Goal: Task Accomplishment & Management: Complete application form

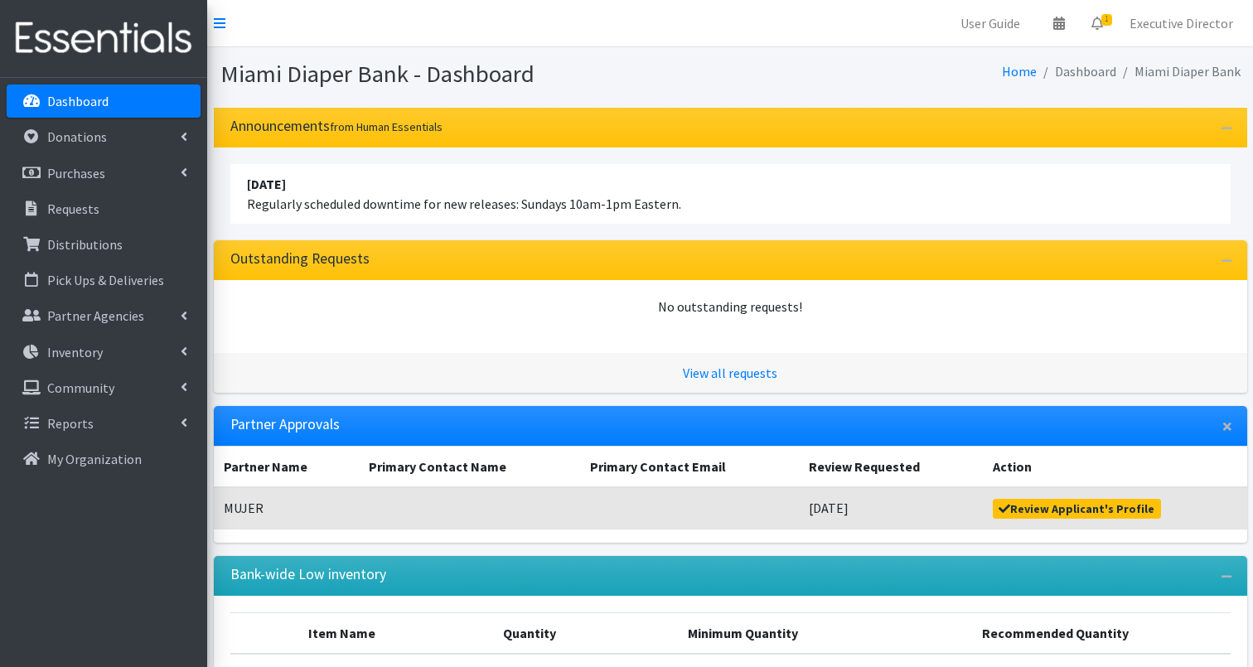
click at [118, 102] on link "Dashboard" at bounding box center [104, 101] width 194 height 33
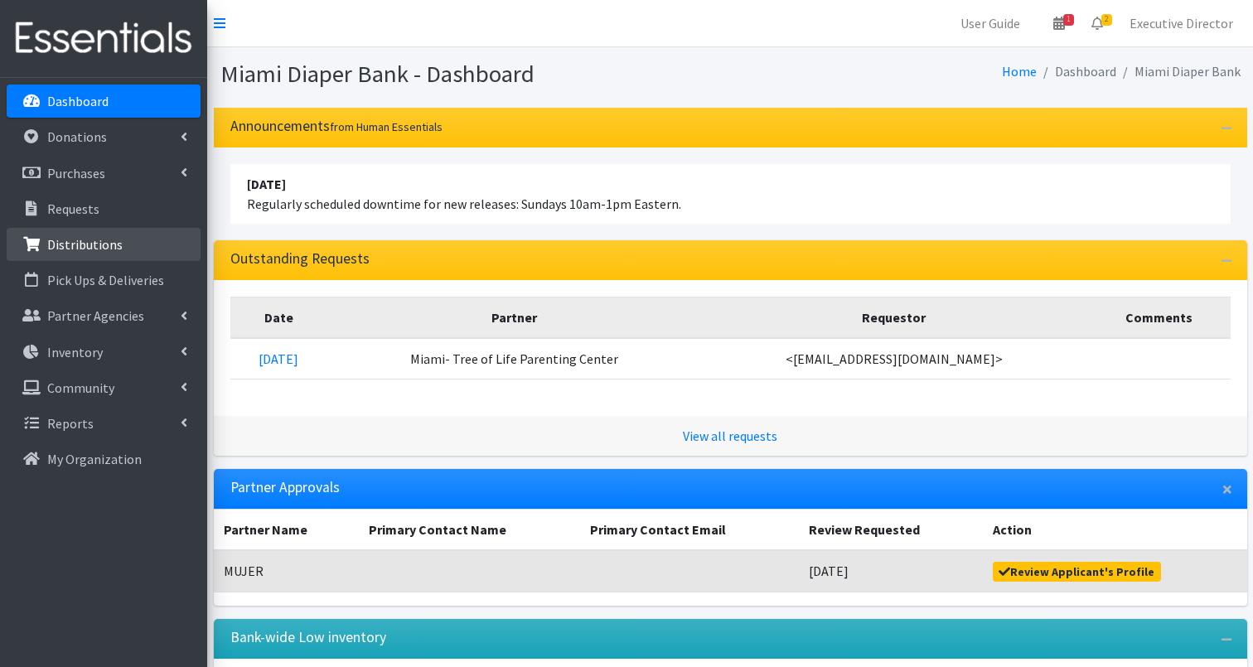
click at [71, 244] on p "Distributions" at bounding box center [84, 244] width 75 height 17
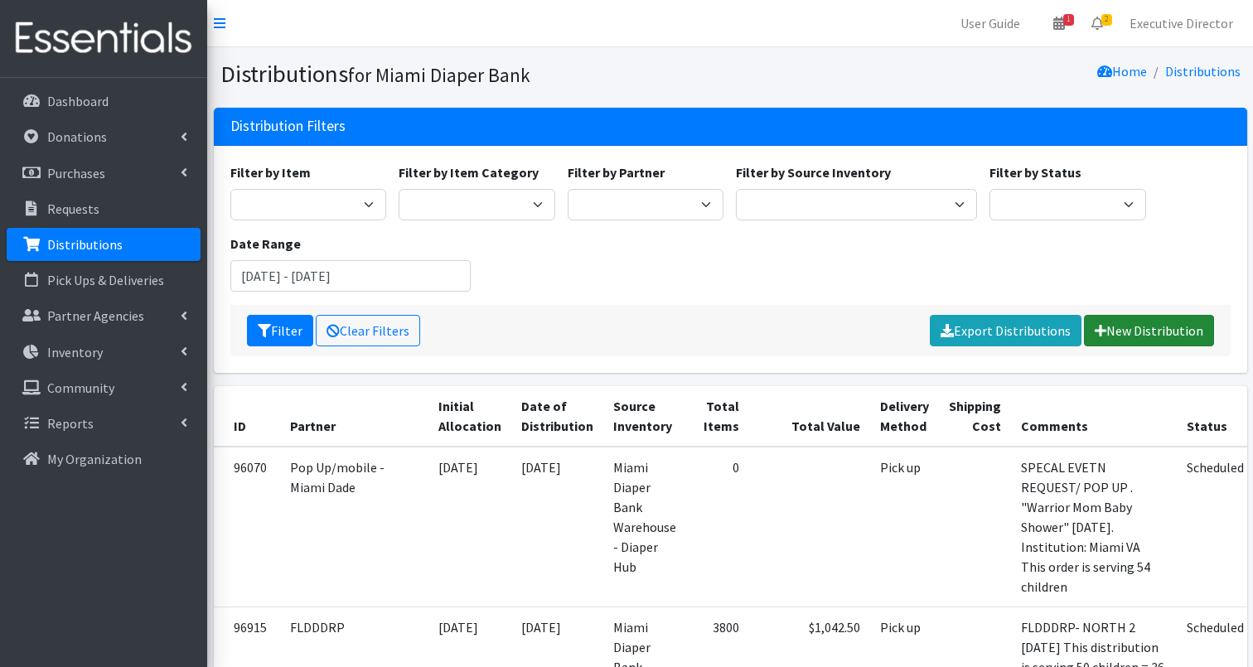
click at [1150, 327] on link "New Distribution" at bounding box center [1149, 330] width 130 height 31
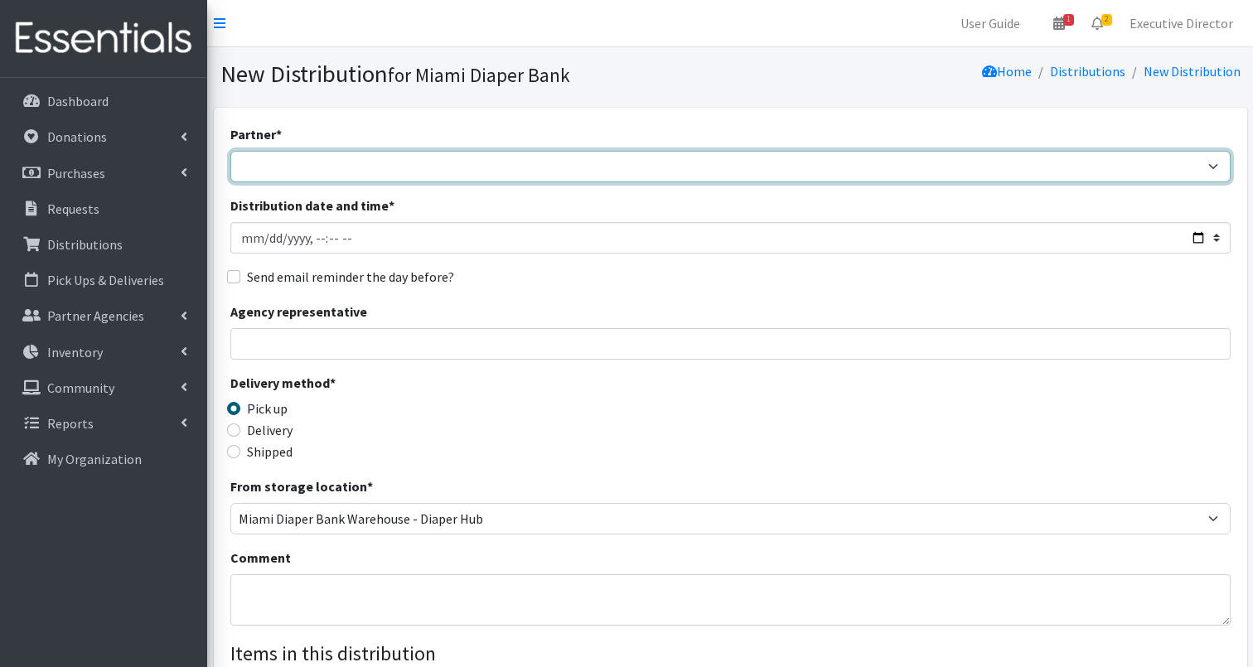
select select "2872"
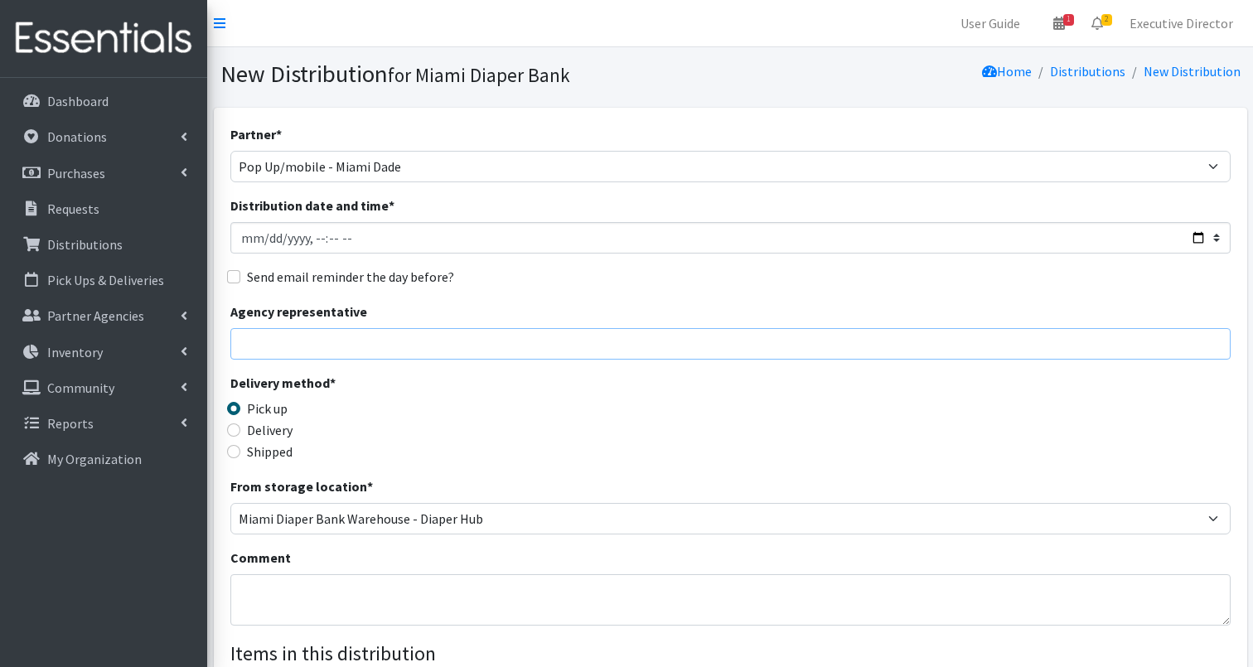
click at [279, 347] on input "Agency representative" at bounding box center [730, 343] width 1000 height 31
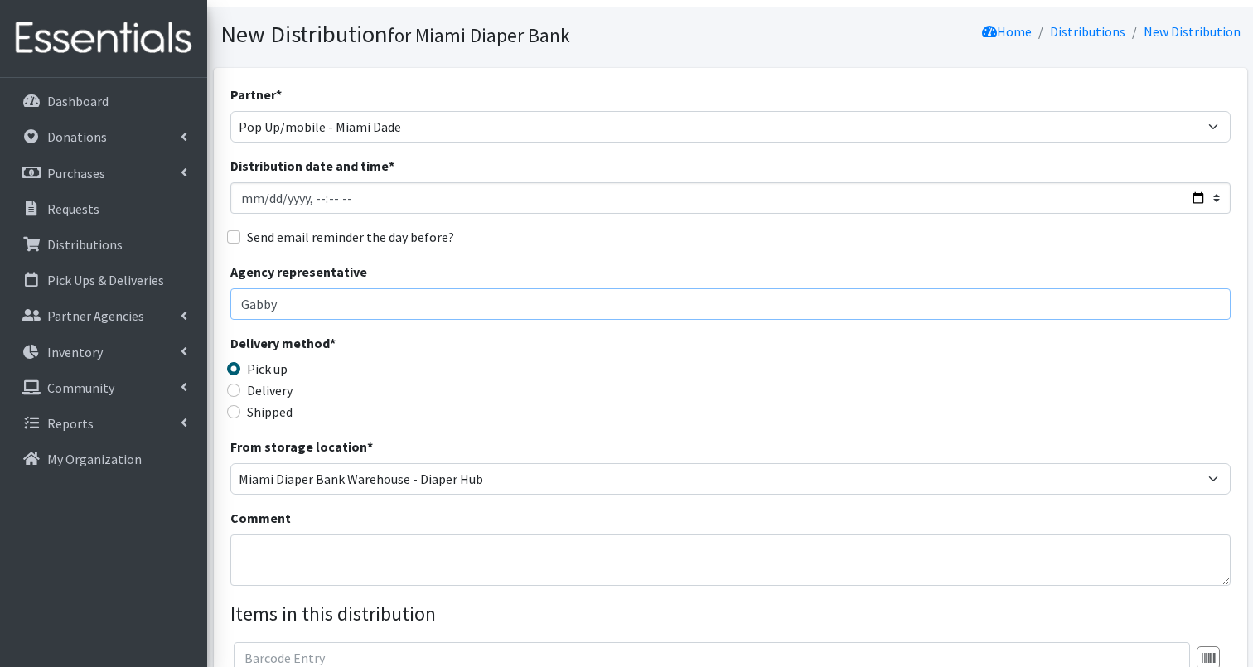
type input "Gabby"
click at [258, 539] on textarea "Comment" at bounding box center [730, 559] width 1000 height 51
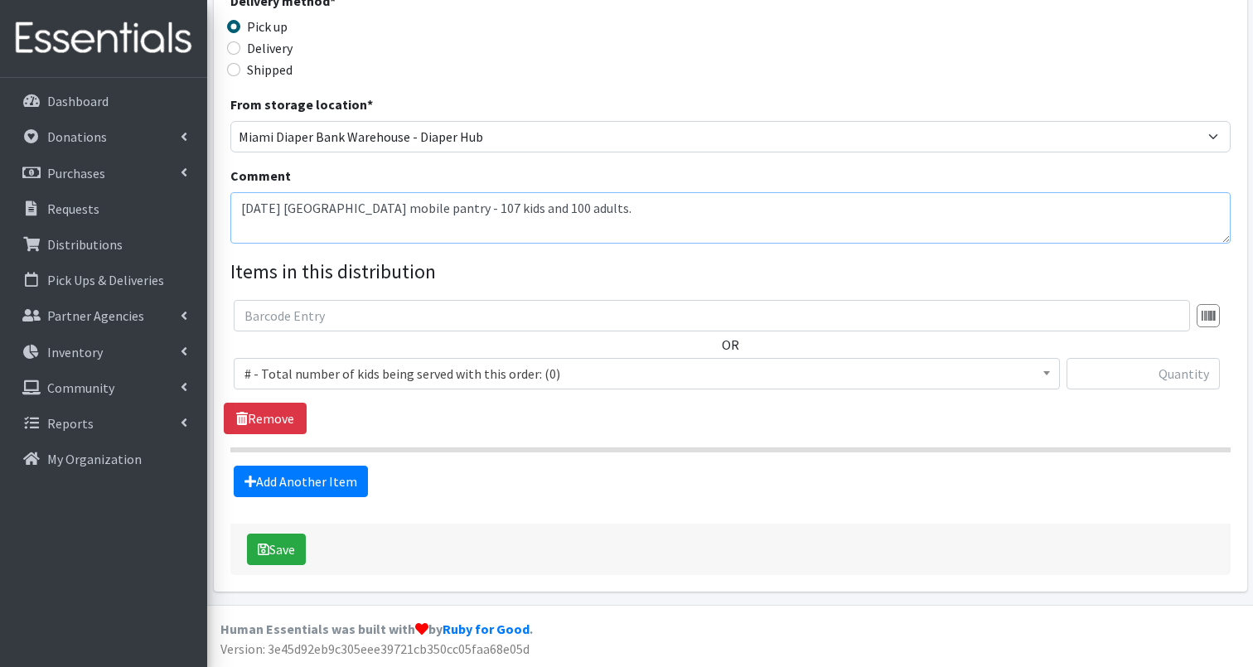
scroll to position [381, 0]
type textarea "9/24/25 North Miami Beach mobile pantry - 107 kids and 100 adults."
click at [441, 369] on span "# - Total number of kids being served with this order: (0)" at bounding box center [646, 374] width 804 height 23
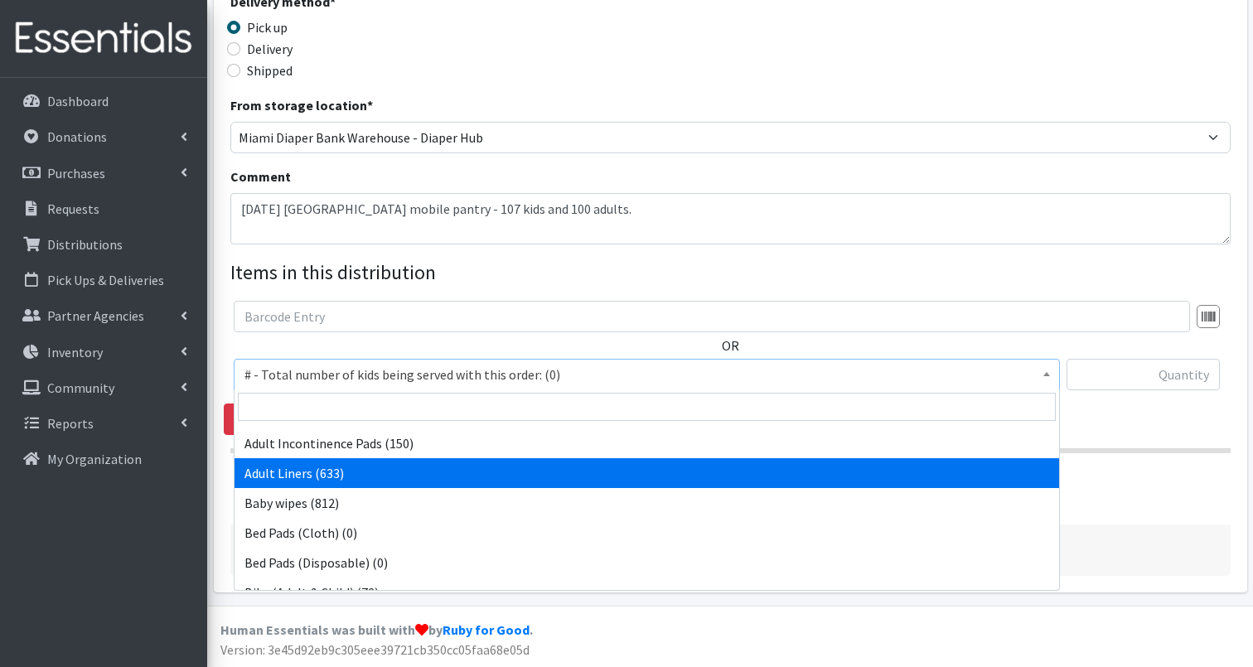
scroll to position [179, 0]
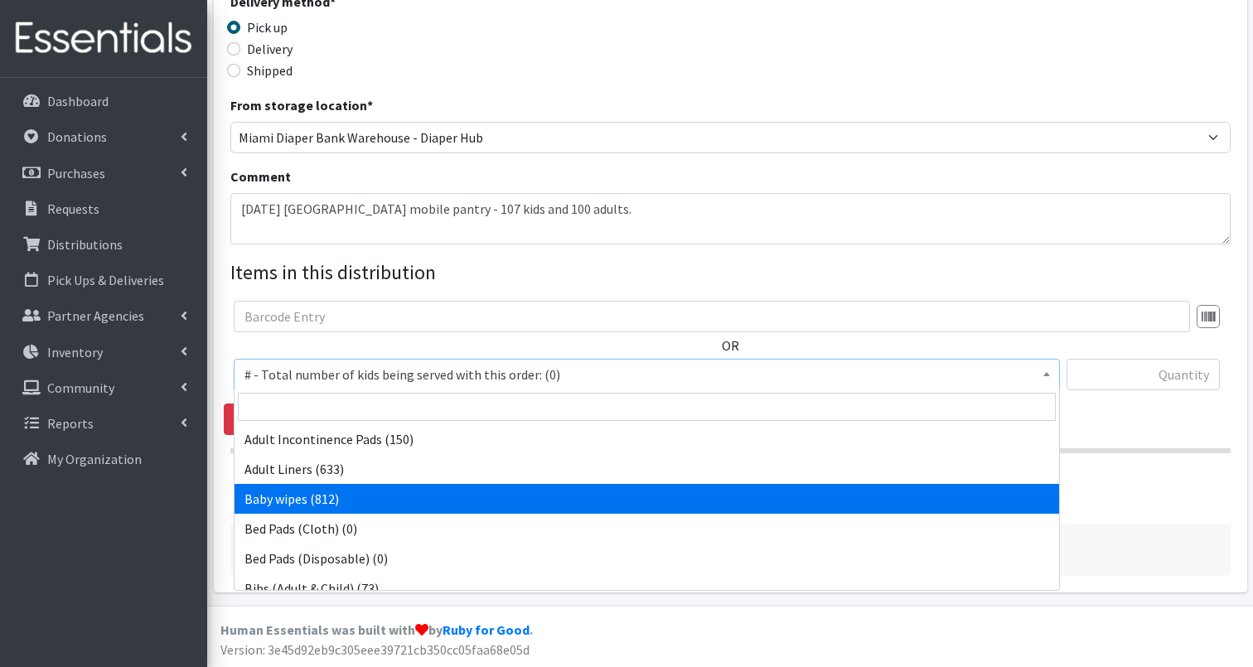
select select "2649"
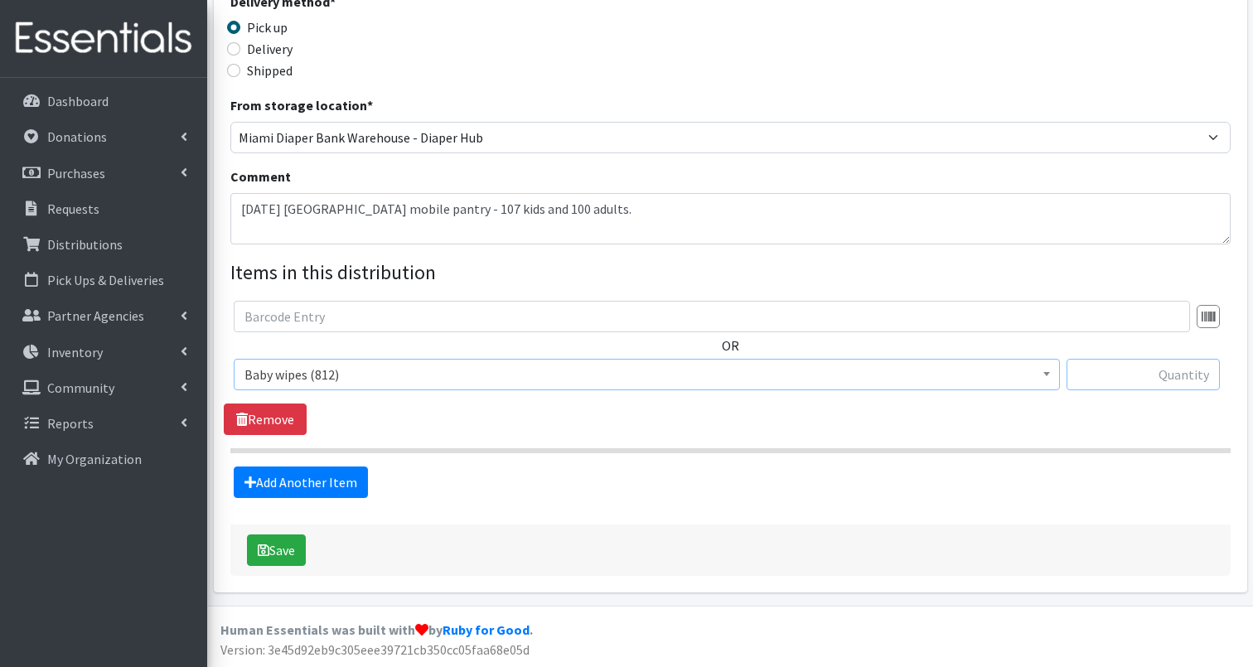
click at [1110, 376] on input "text" at bounding box center [1142, 374] width 153 height 31
type input "107"
click at [321, 483] on link "Add Another Item" at bounding box center [301, 481] width 134 height 31
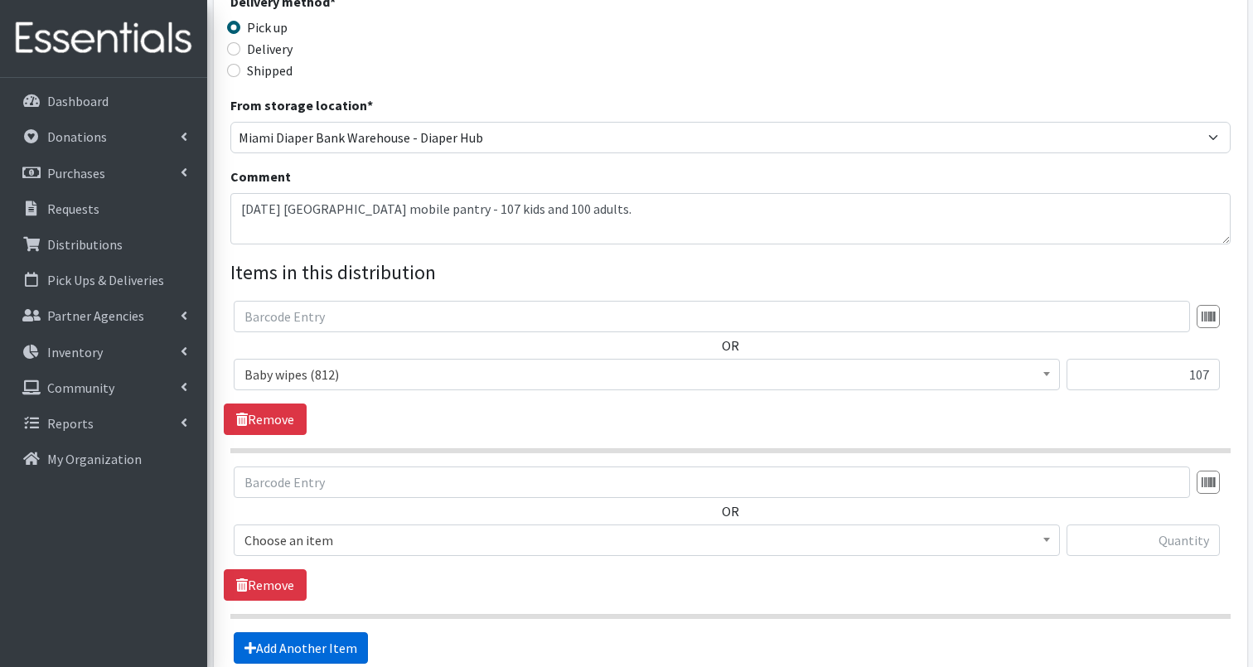
scroll to position [547, 0]
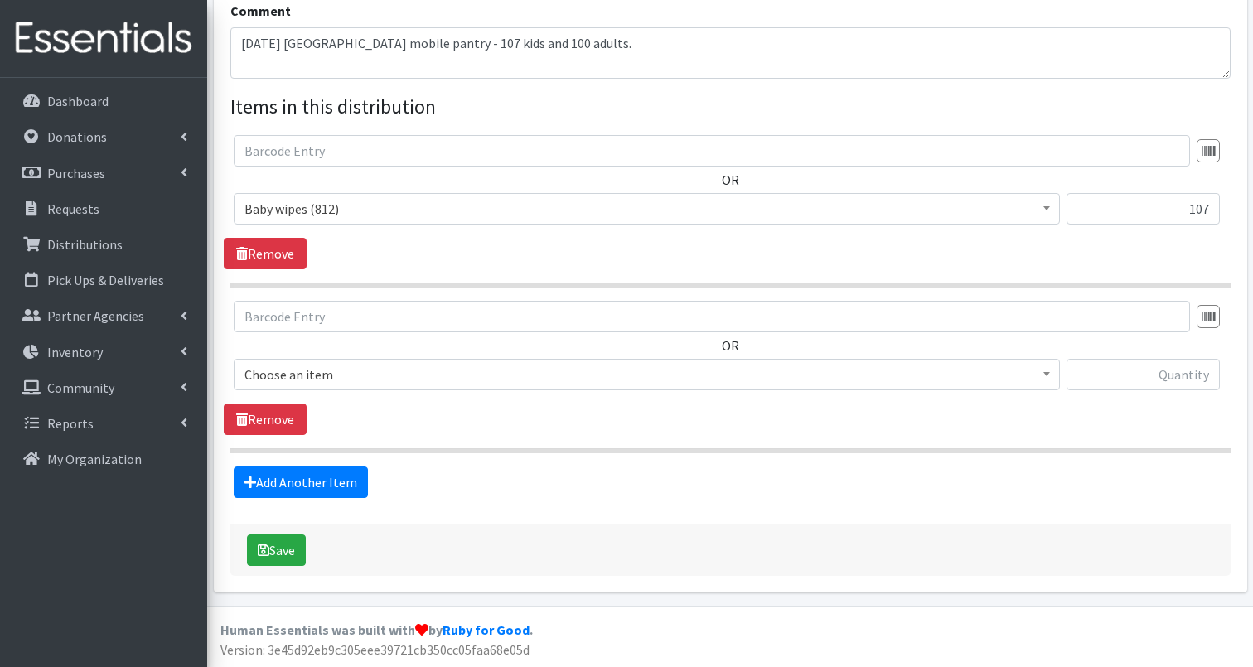
click at [317, 373] on span "Choose an item" at bounding box center [646, 374] width 804 height 23
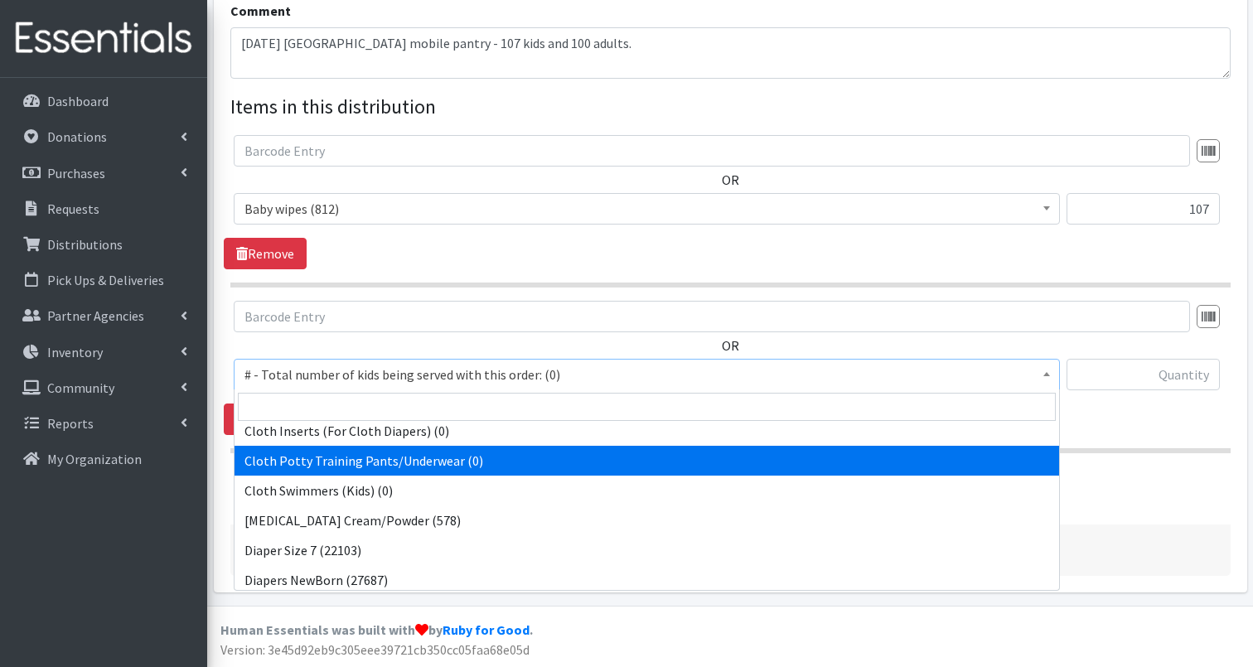
scroll to position [529, 0]
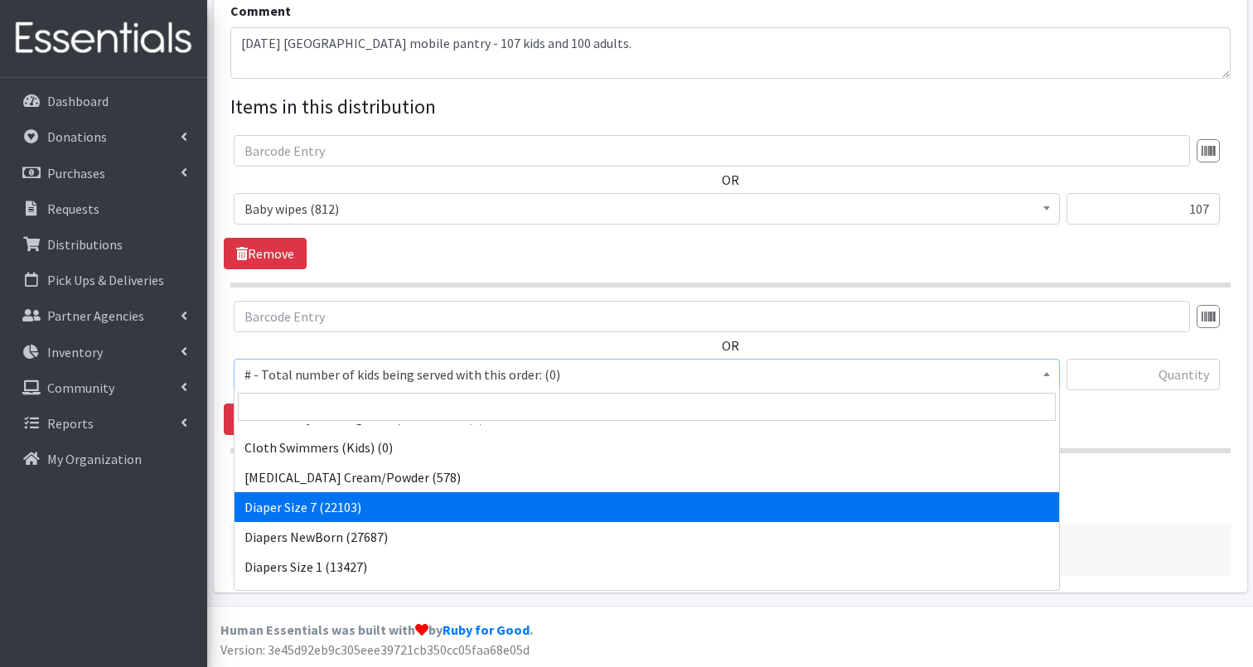
select select "12644"
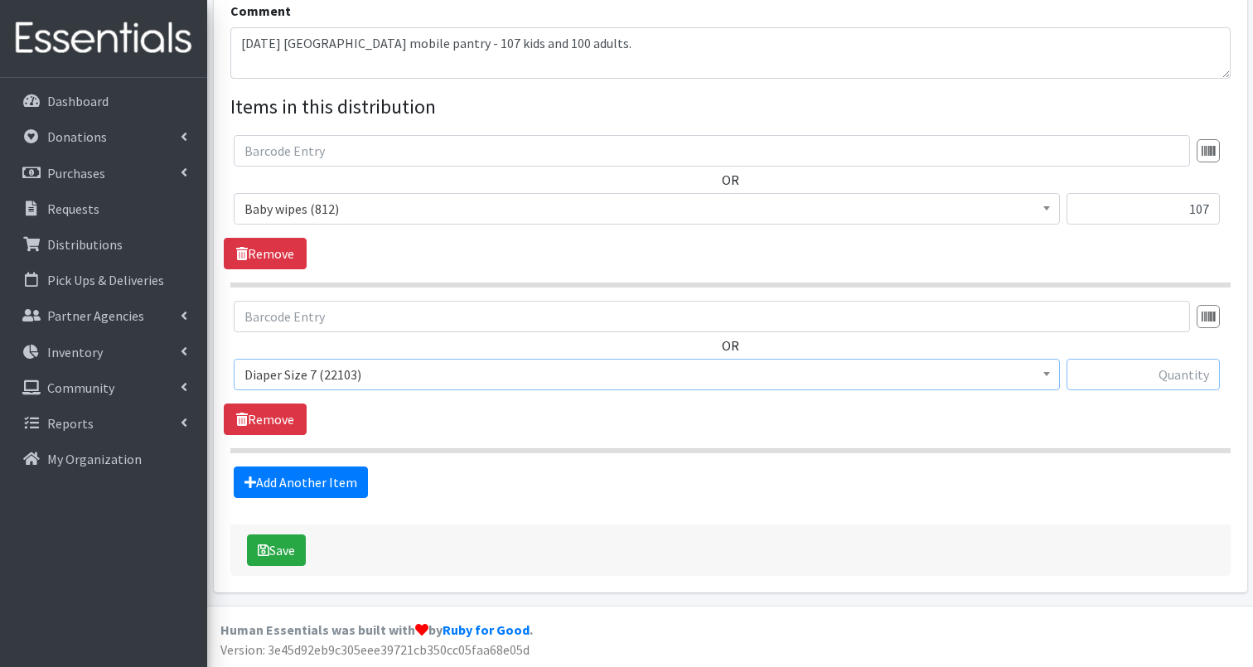
click at [1128, 375] on input "text" at bounding box center [1142, 374] width 153 height 31
type input "400"
click at [316, 480] on link "Add Another Item" at bounding box center [301, 481] width 134 height 31
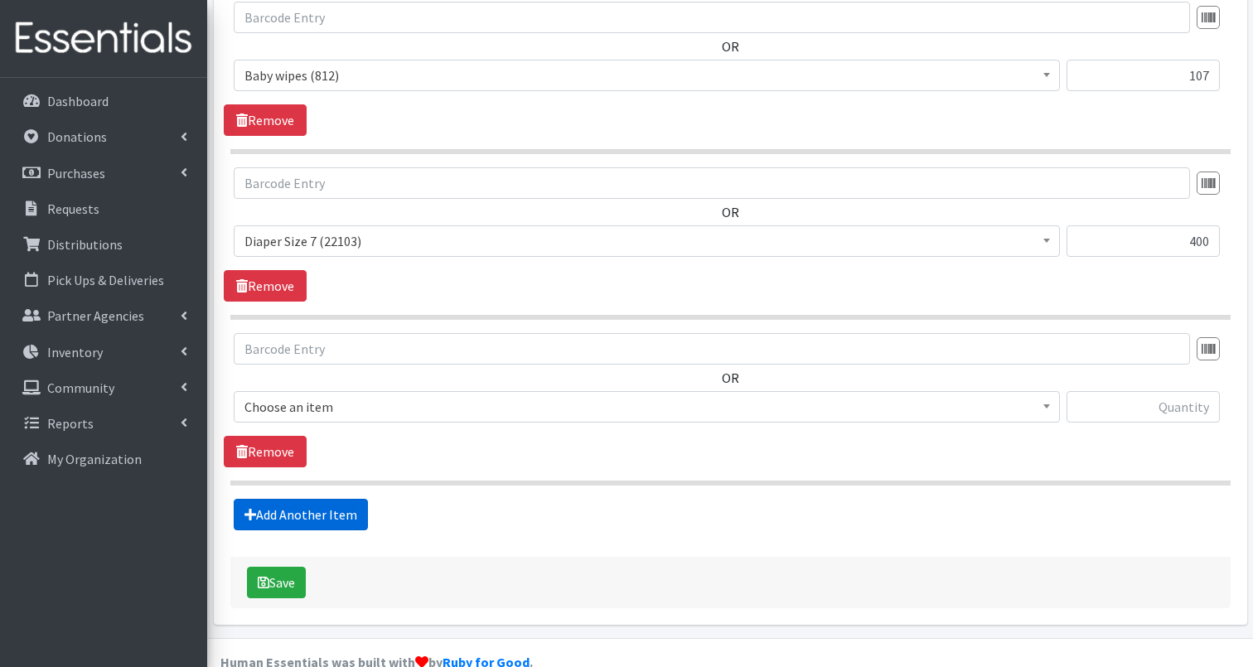
scroll to position [712, 0]
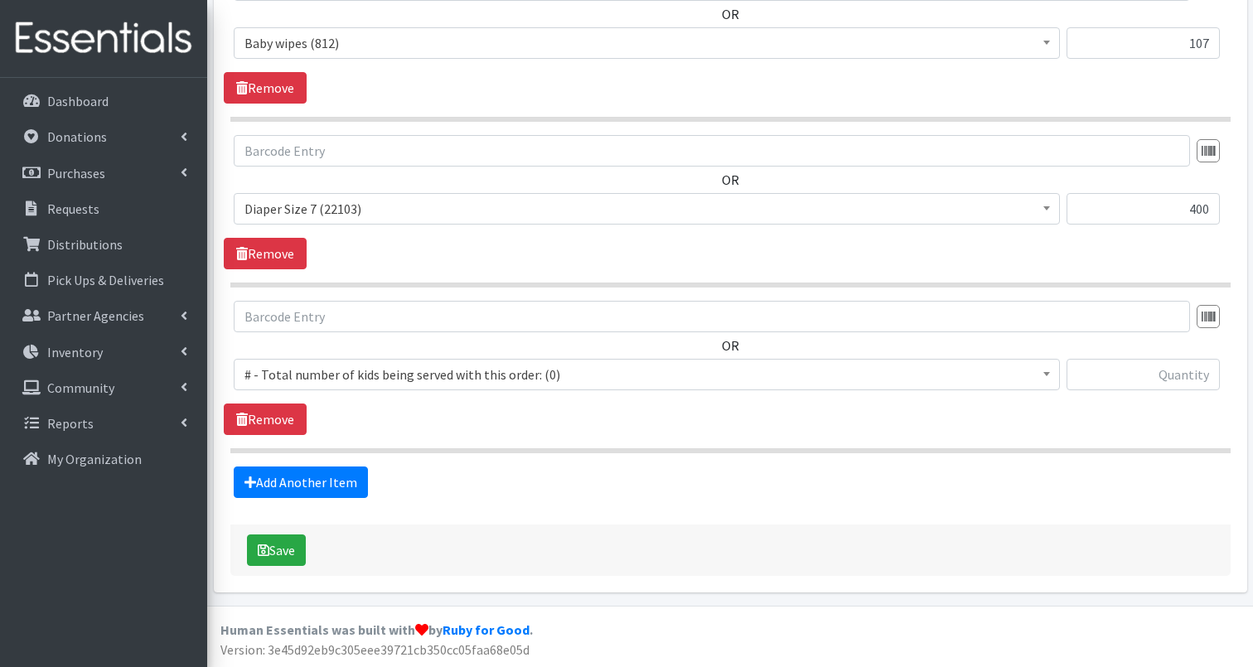
click at [327, 372] on span "# - Total number of kids being served with this order: (0)" at bounding box center [646, 374] width 804 height 23
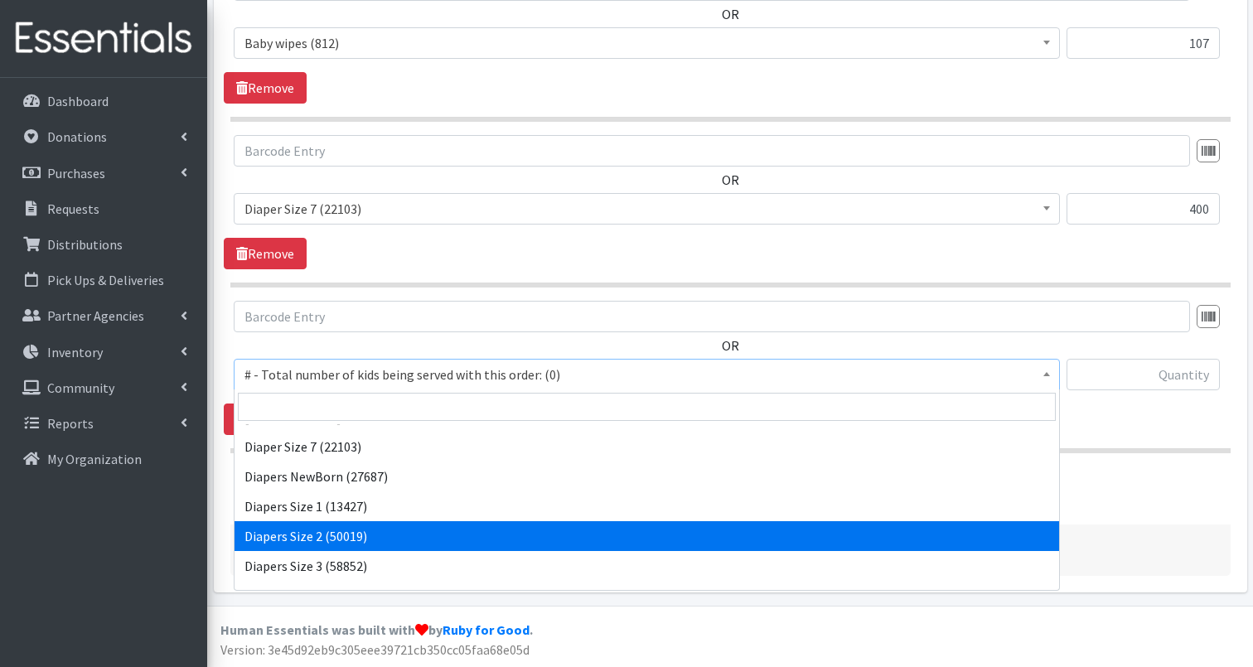
scroll to position [574, 0]
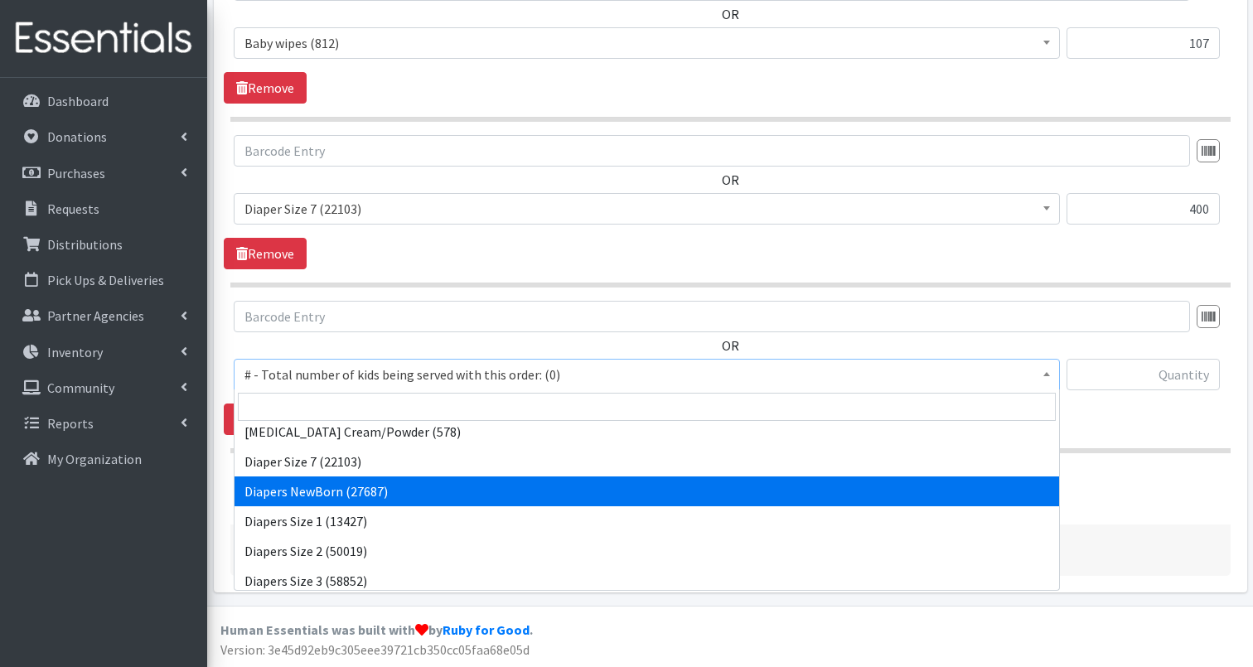
select select "2648"
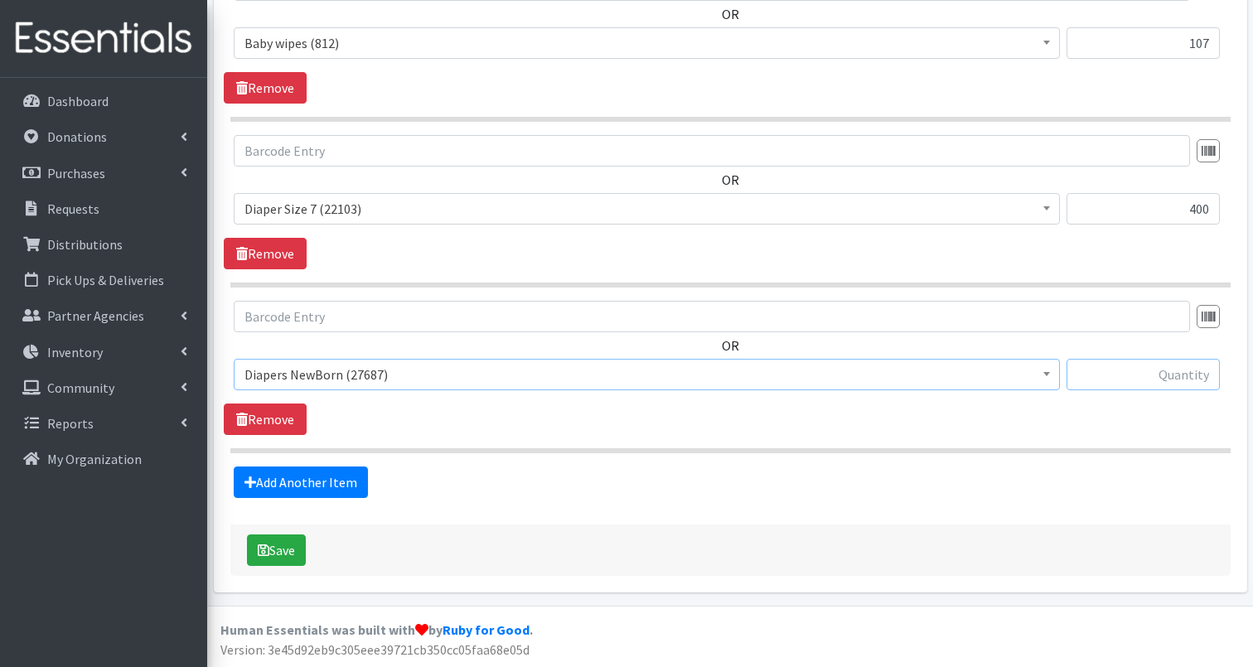
click at [1098, 374] on input "text" at bounding box center [1142, 374] width 153 height 31
type input "200"
click at [293, 485] on link "Add Another Item" at bounding box center [301, 481] width 134 height 31
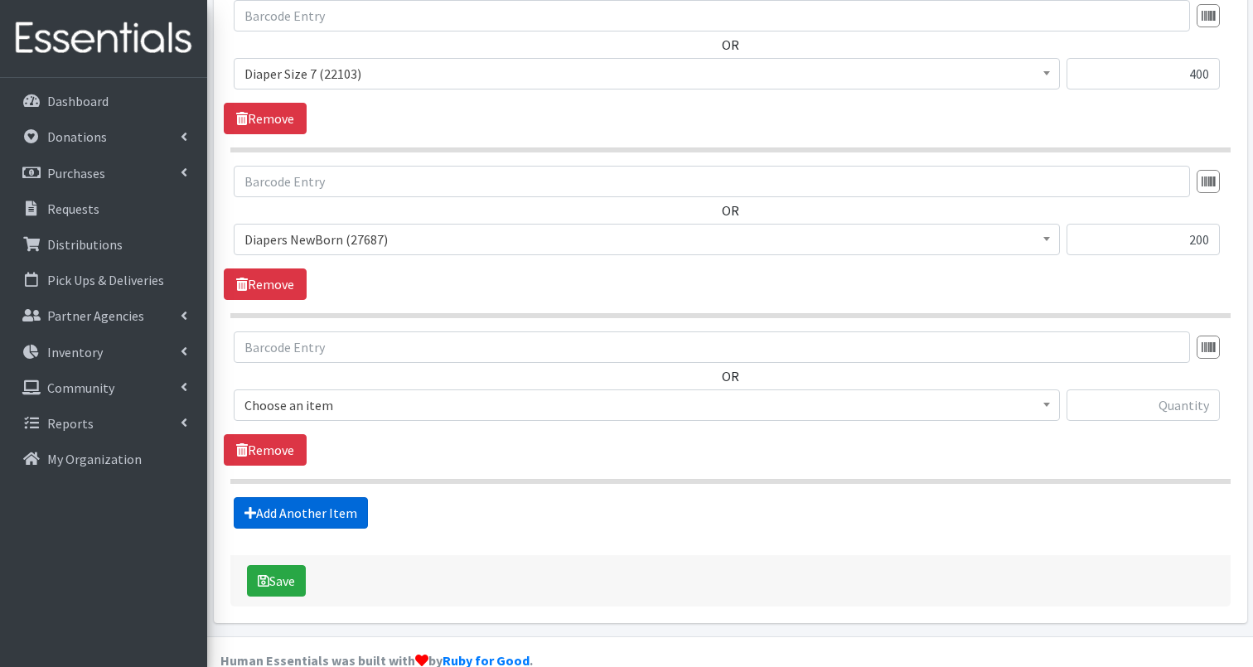
scroll to position [878, 0]
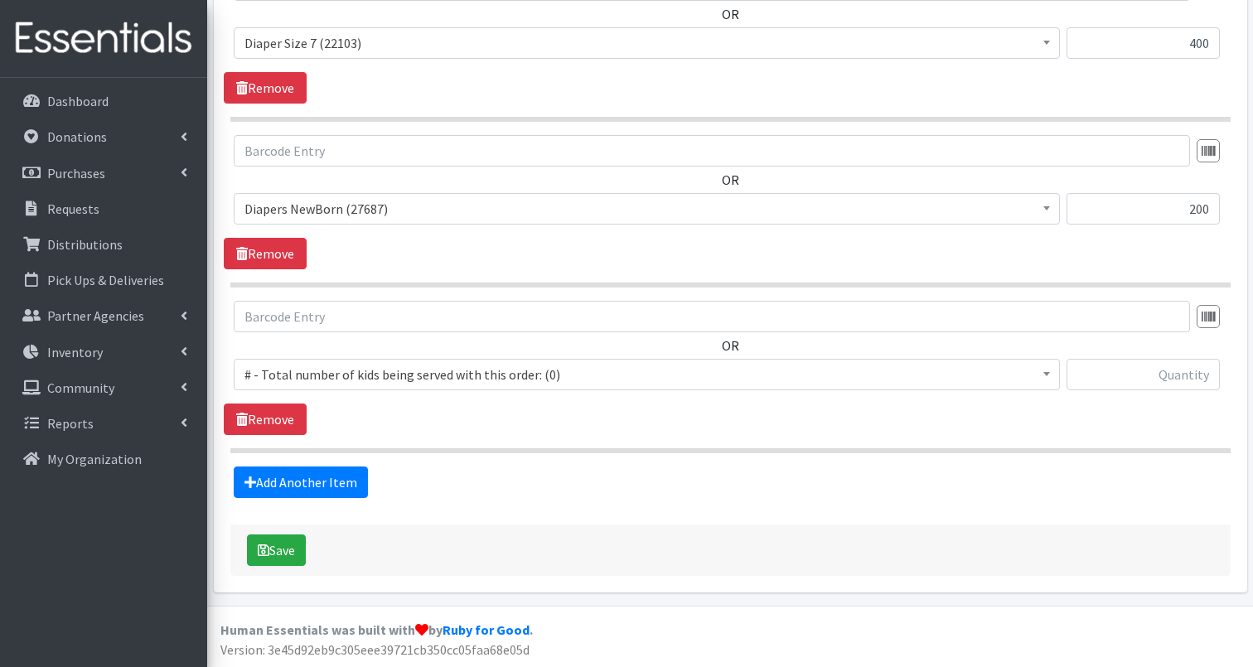
click at [363, 378] on span "# - Total number of kids being served with this order: (0)" at bounding box center [646, 374] width 804 height 23
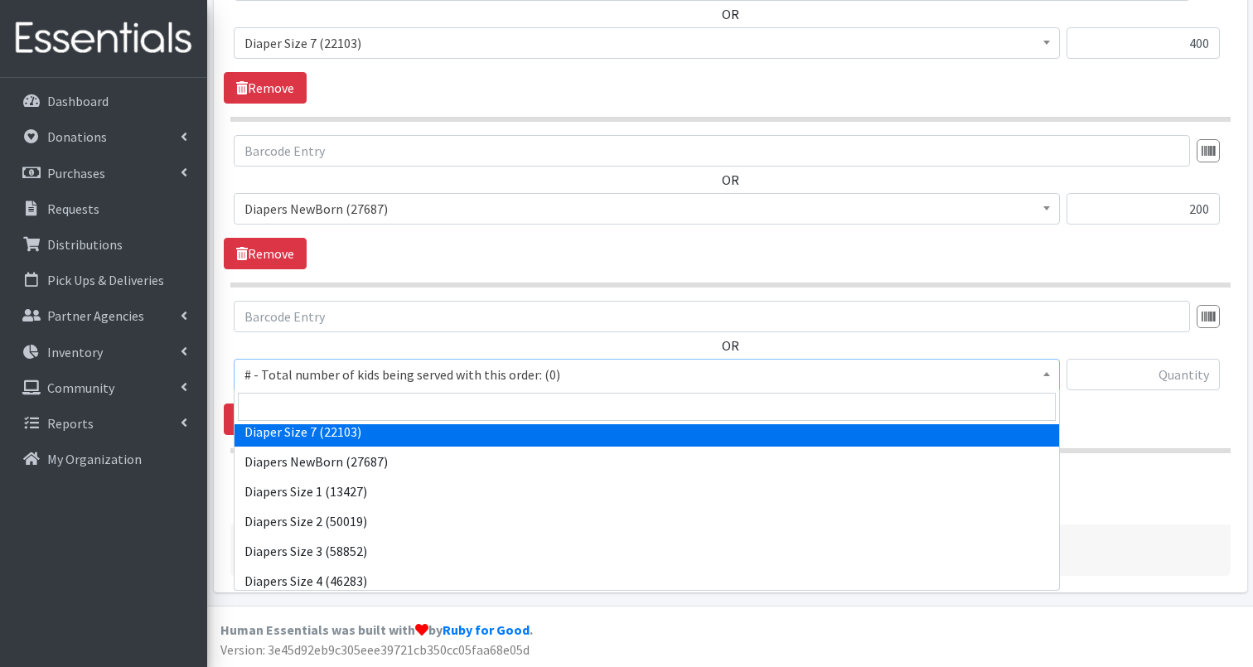
scroll to position [606, 0]
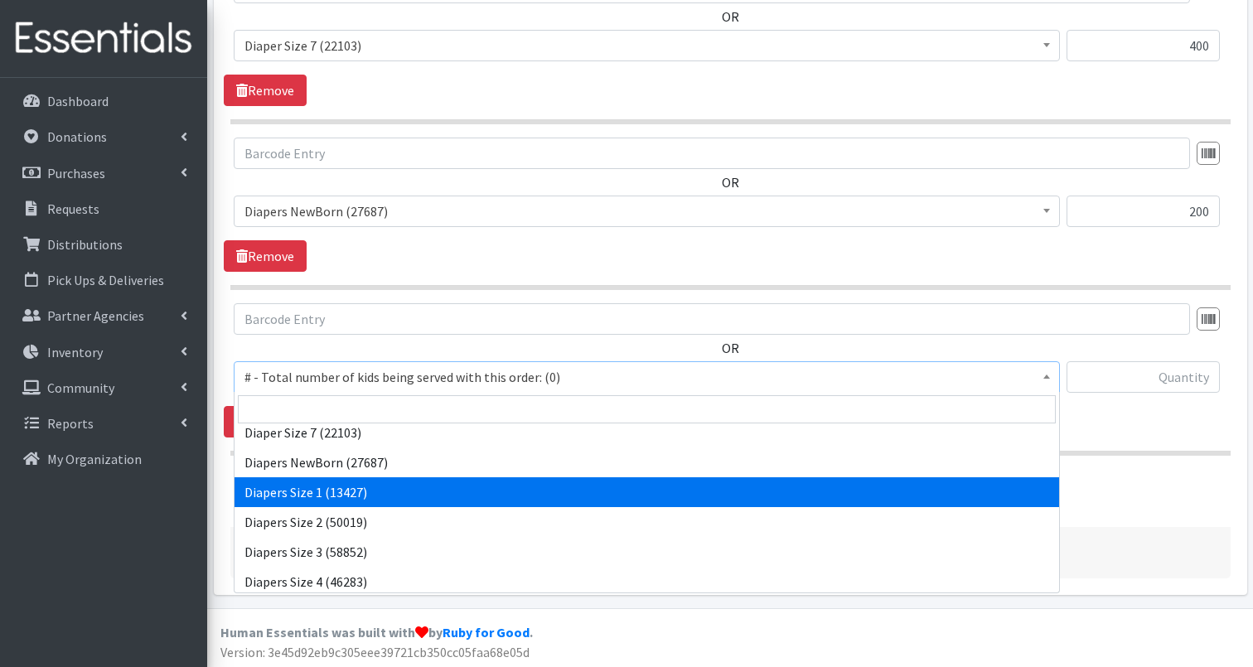
select select "2665"
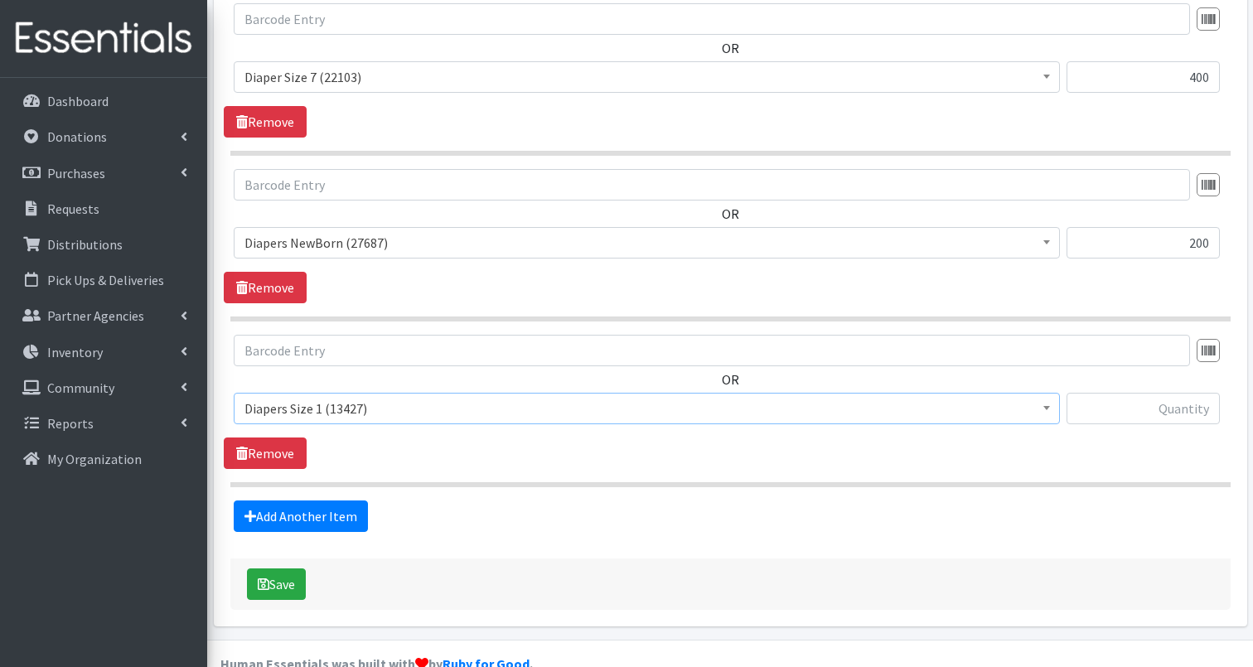
scroll to position [841, 0]
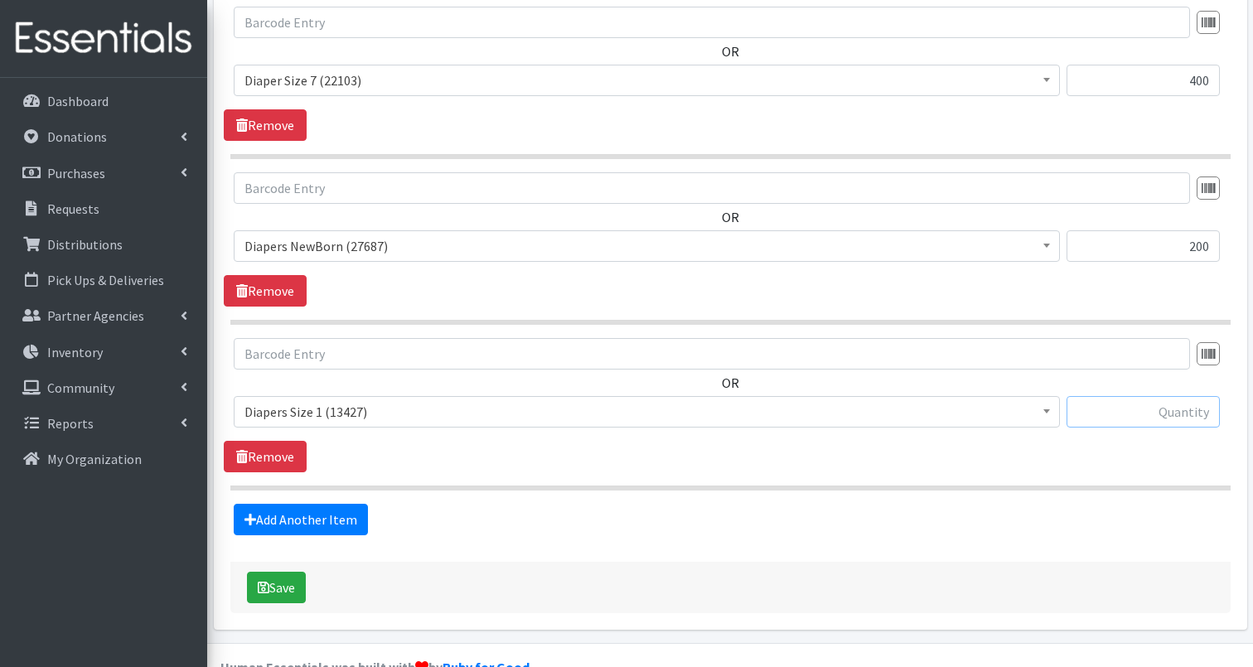
click at [1131, 408] on input "text" at bounding box center [1142, 411] width 153 height 31
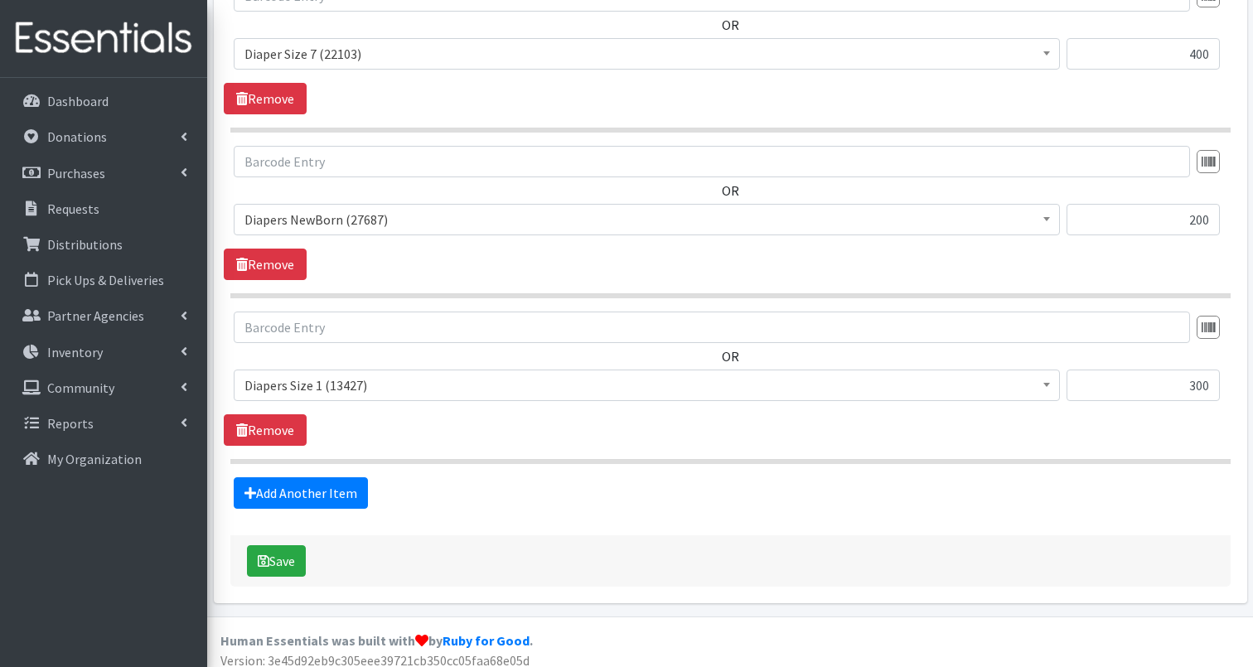
scroll to position [869, 0]
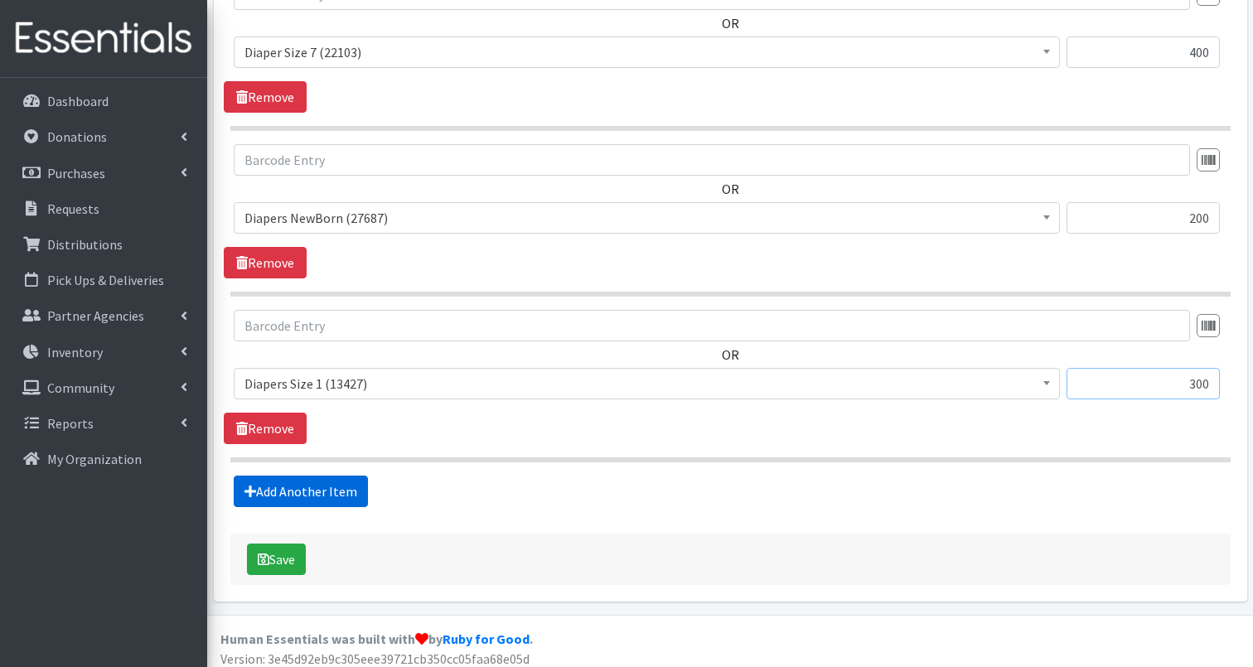
type input "300"
click at [298, 491] on link "Add Another Item" at bounding box center [301, 491] width 134 height 31
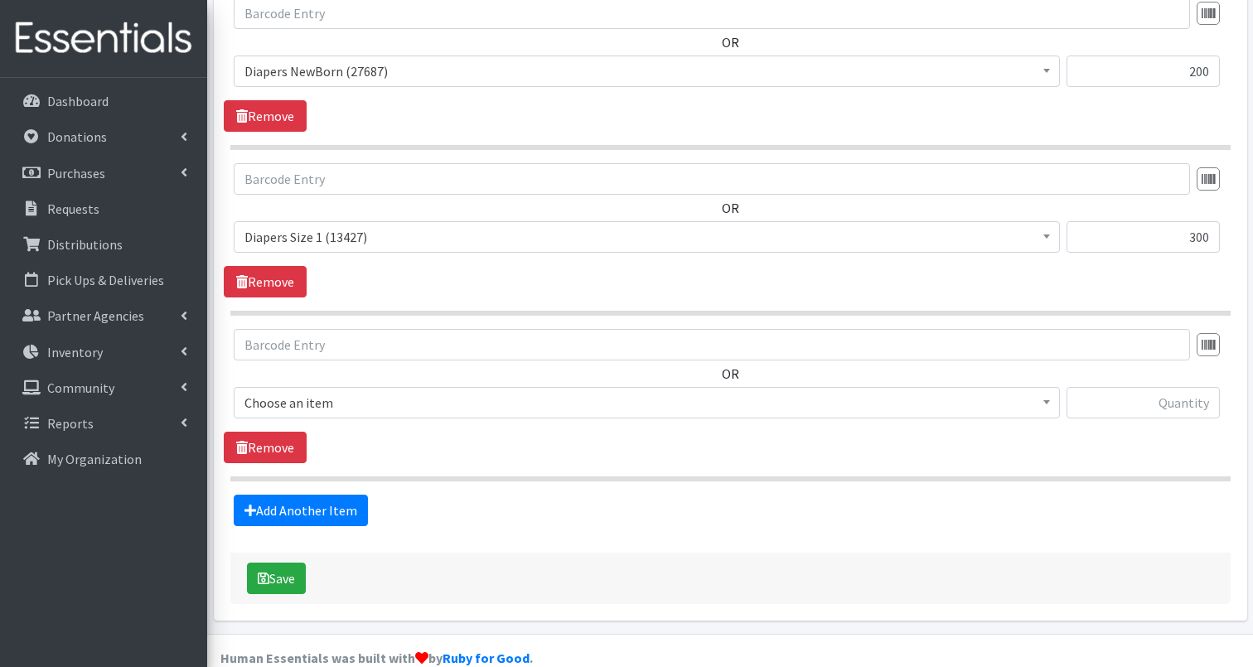
scroll to position [1044, 0]
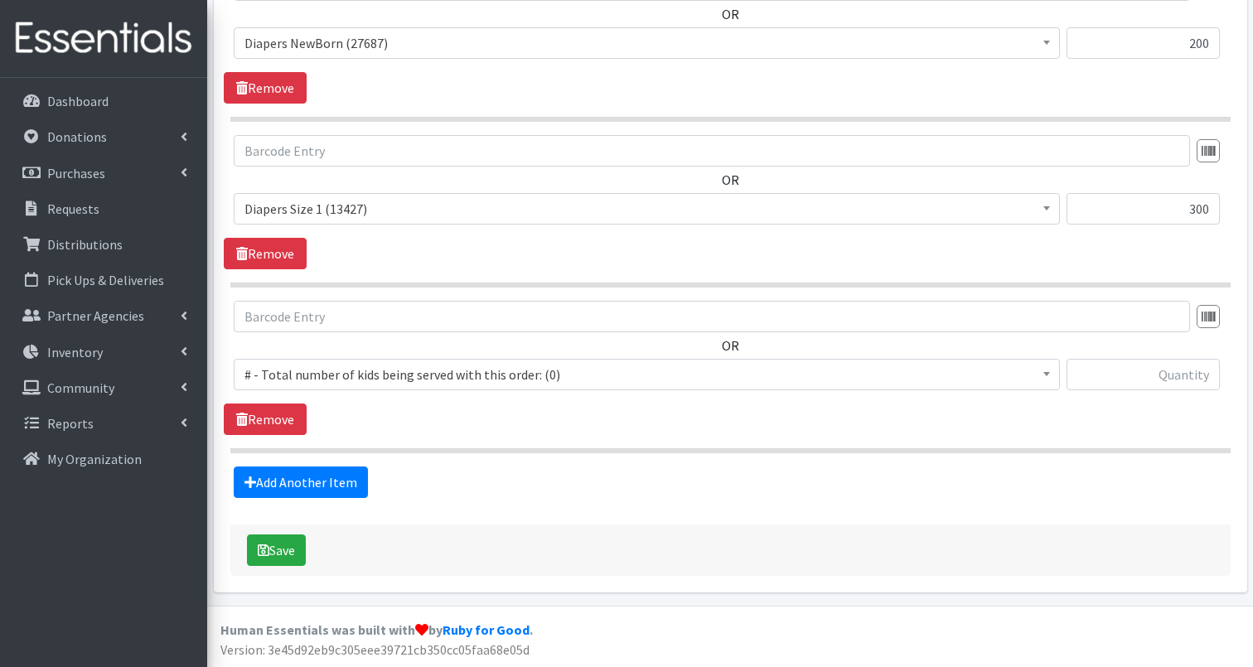
click at [376, 375] on span "# - Total number of kids being served with this order: (0)" at bounding box center [646, 374] width 804 height 23
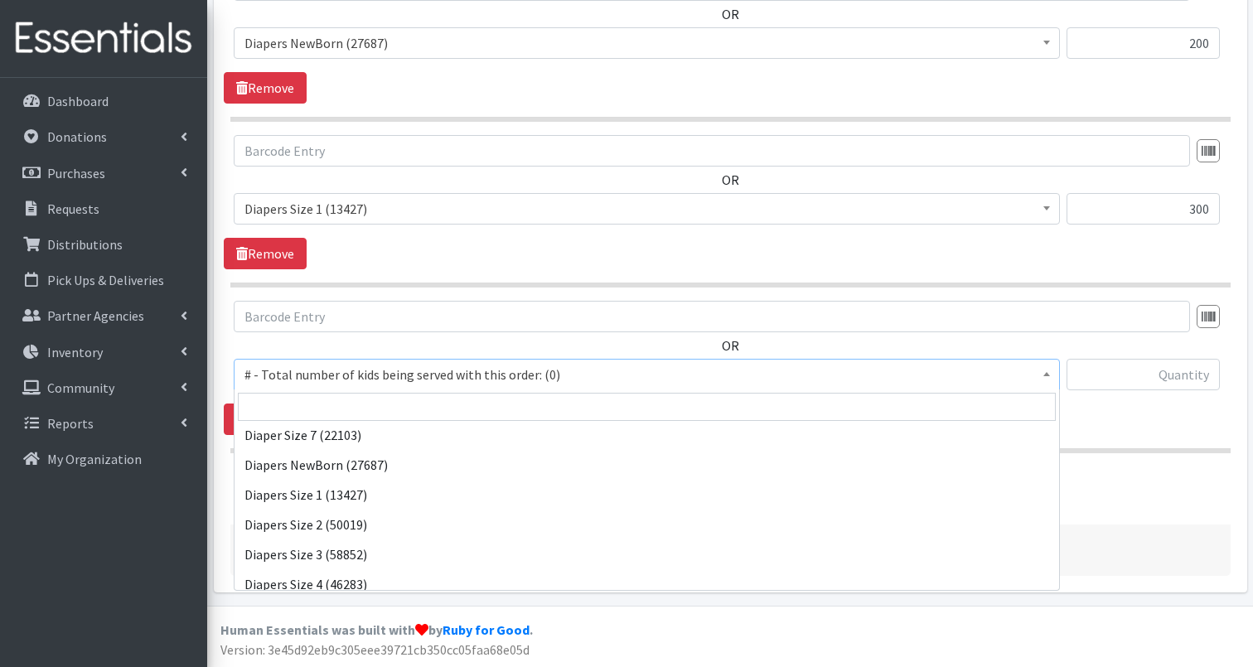
scroll to position [602, 0]
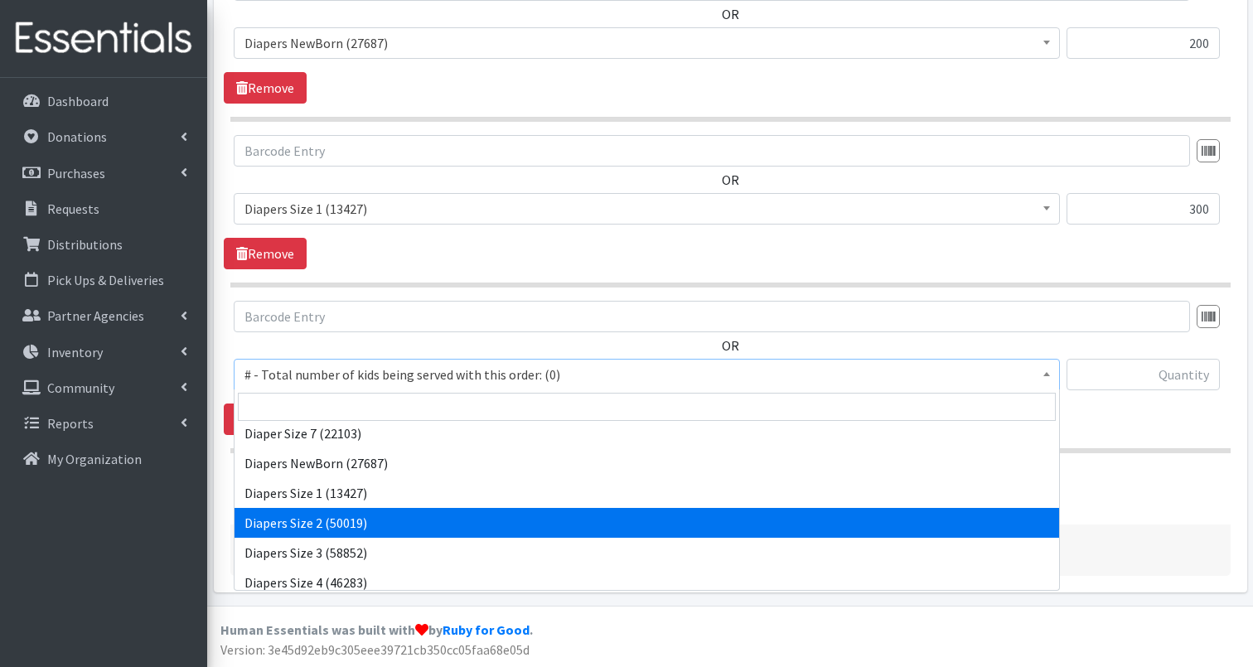
select select "2668"
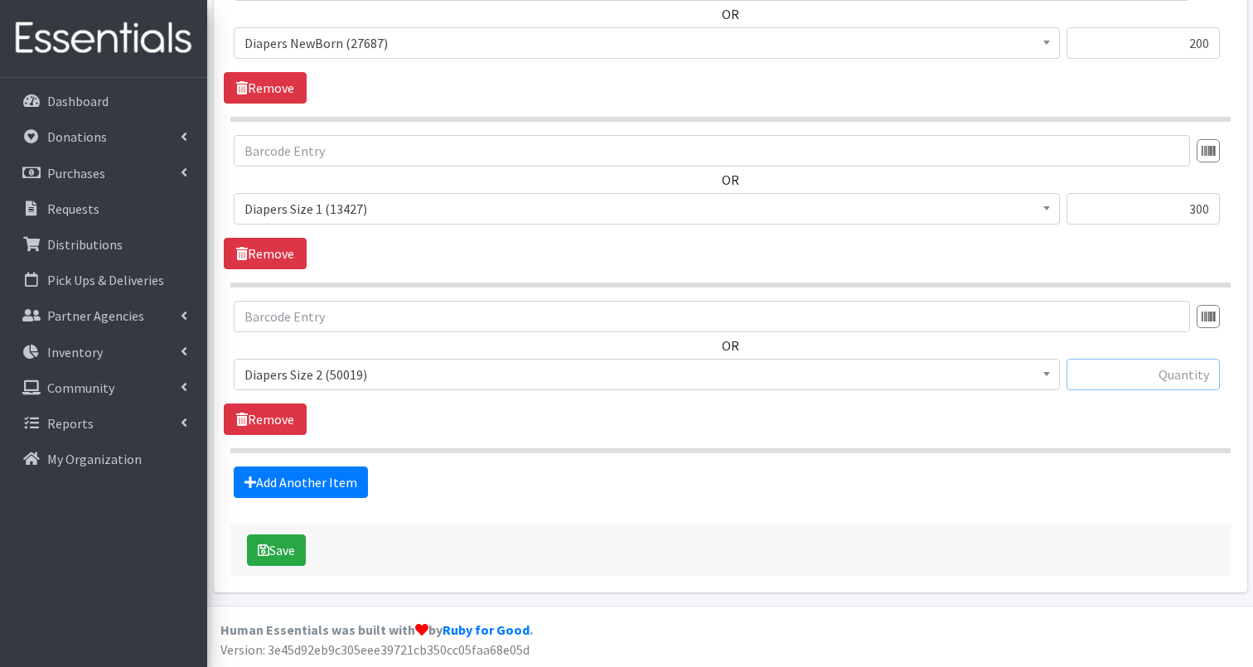
click at [1133, 365] on input "text" at bounding box center [1142, 374] width 153 height 31
type input "750"
click at [278, 549] on button "Save" at bounding box center [276, 549] width 59 height 31
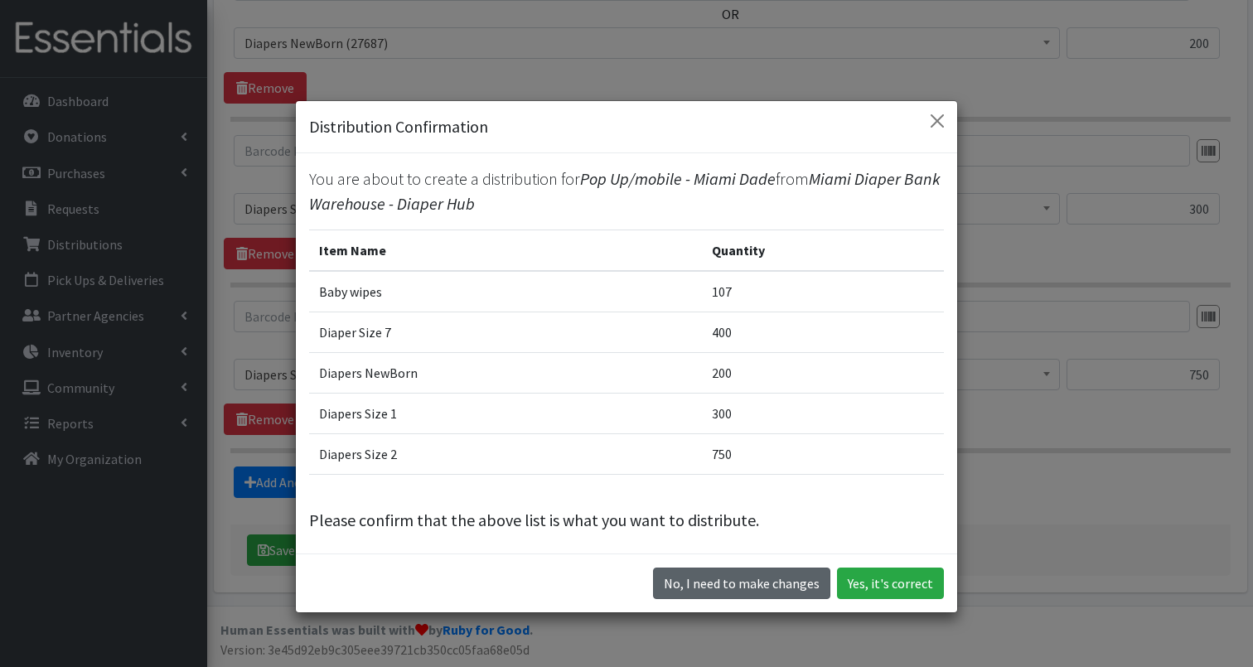
click at [703, 582] on button "No, I need to make changes" at bounding box center [741, 583] width 177 height 31
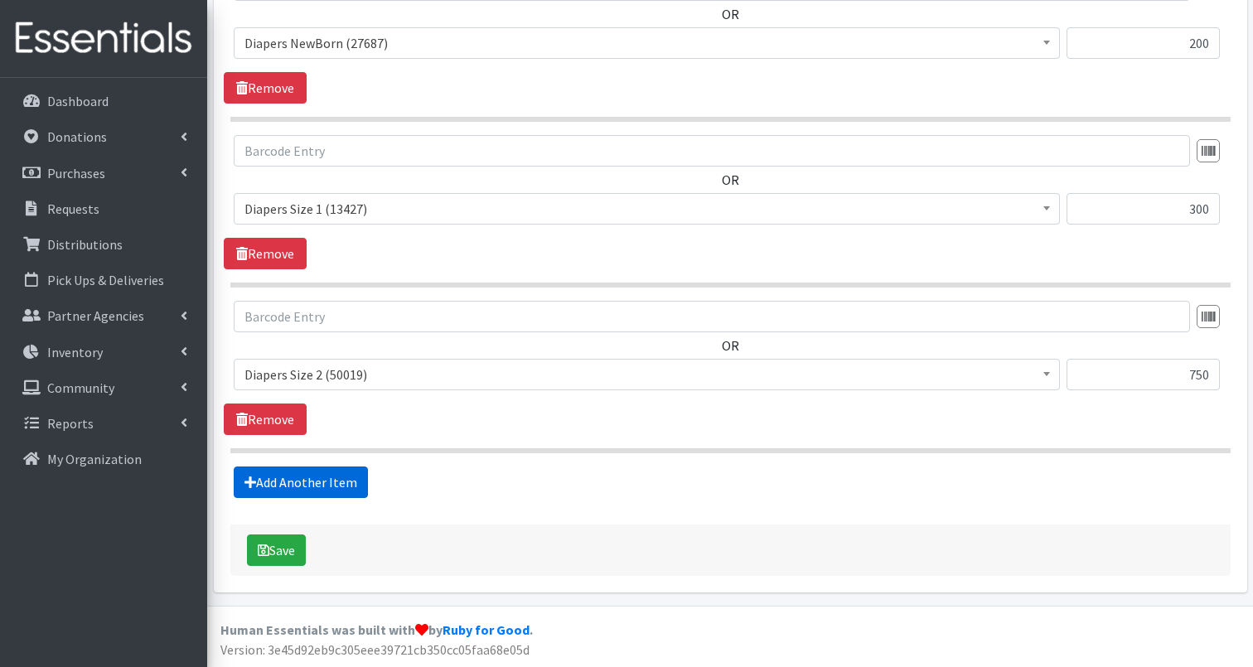
click at [326, 483] on link "Add Another Item" at bounding box center [301, 481] width 134 height 31
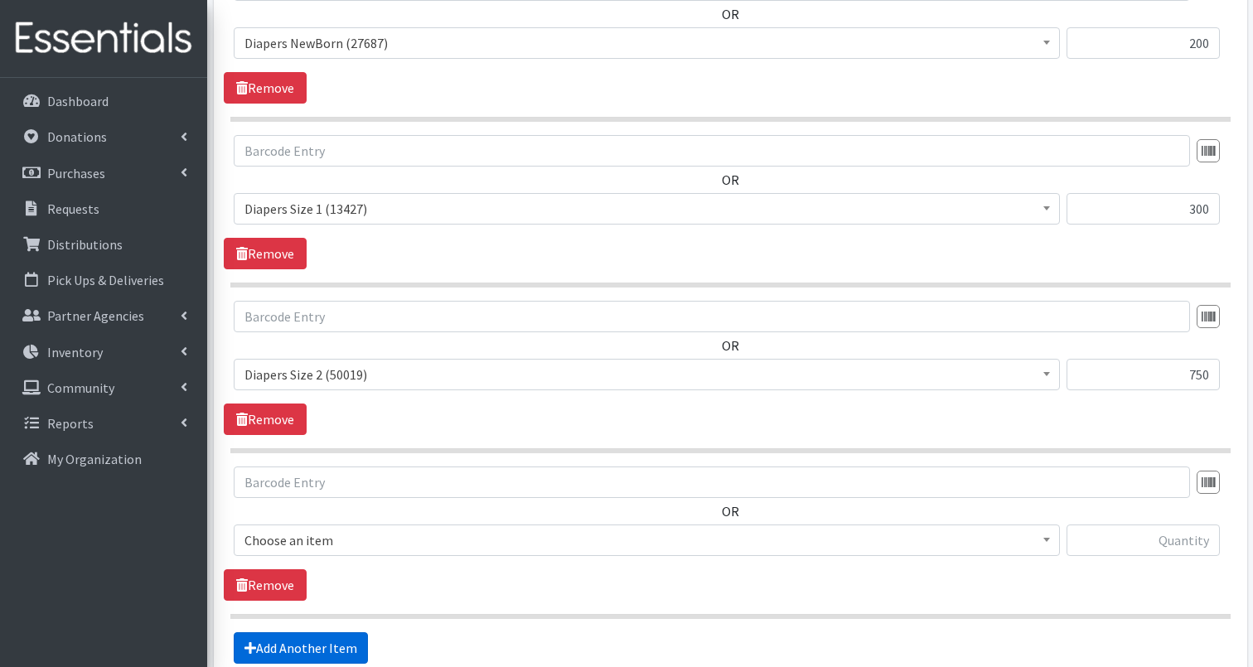
scroll to position [1210, 0]
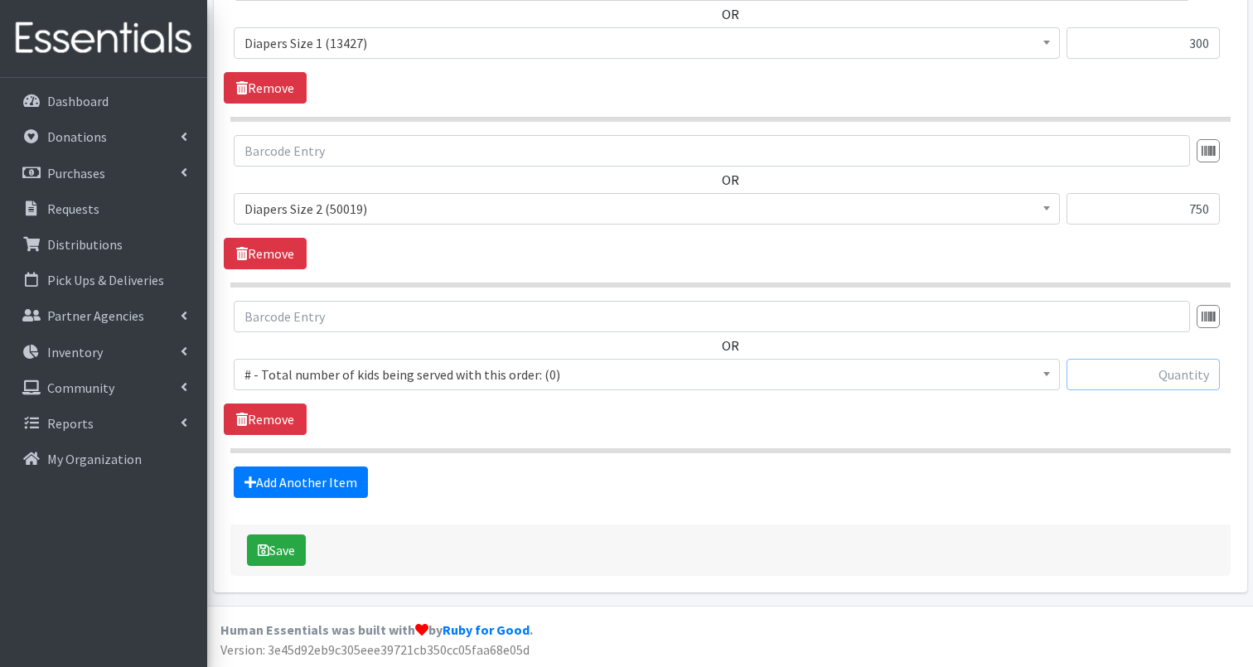
click at [1124, 375] on input "text" at bounding box center [1142, 374] width 153 height 31
type input "600"
click at [319, 488] on link "Add Another Item" at bounding box center [301, 481] width 134 height 31
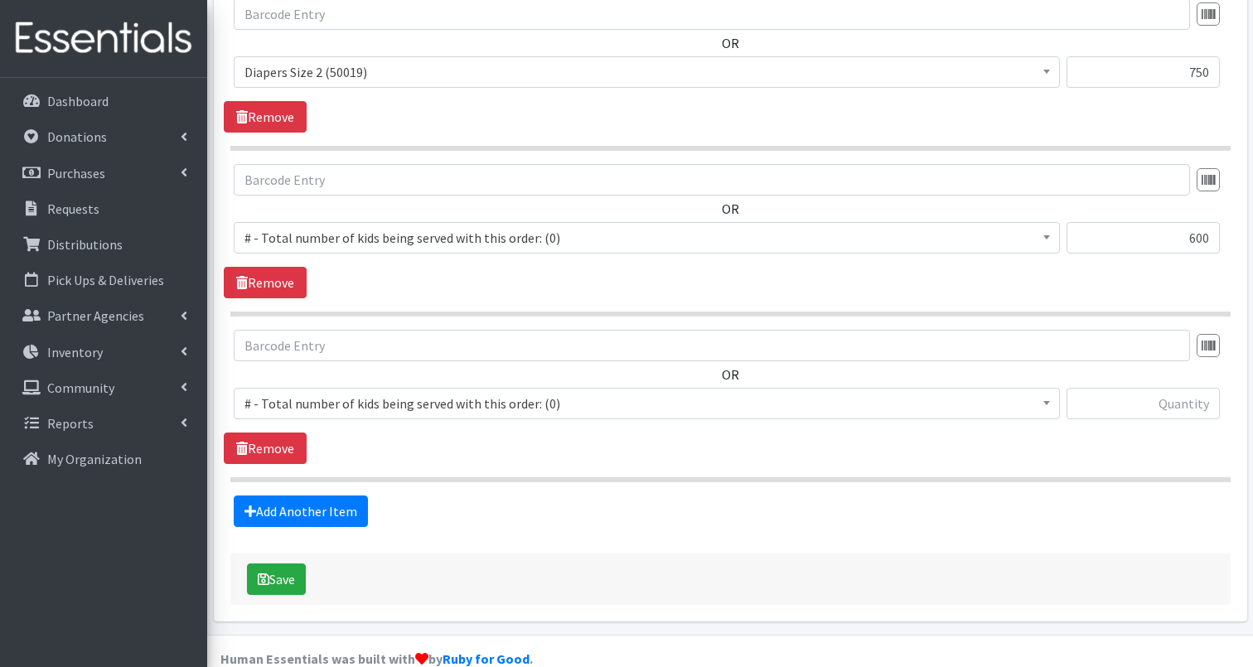
scroll to position [1345, 1]
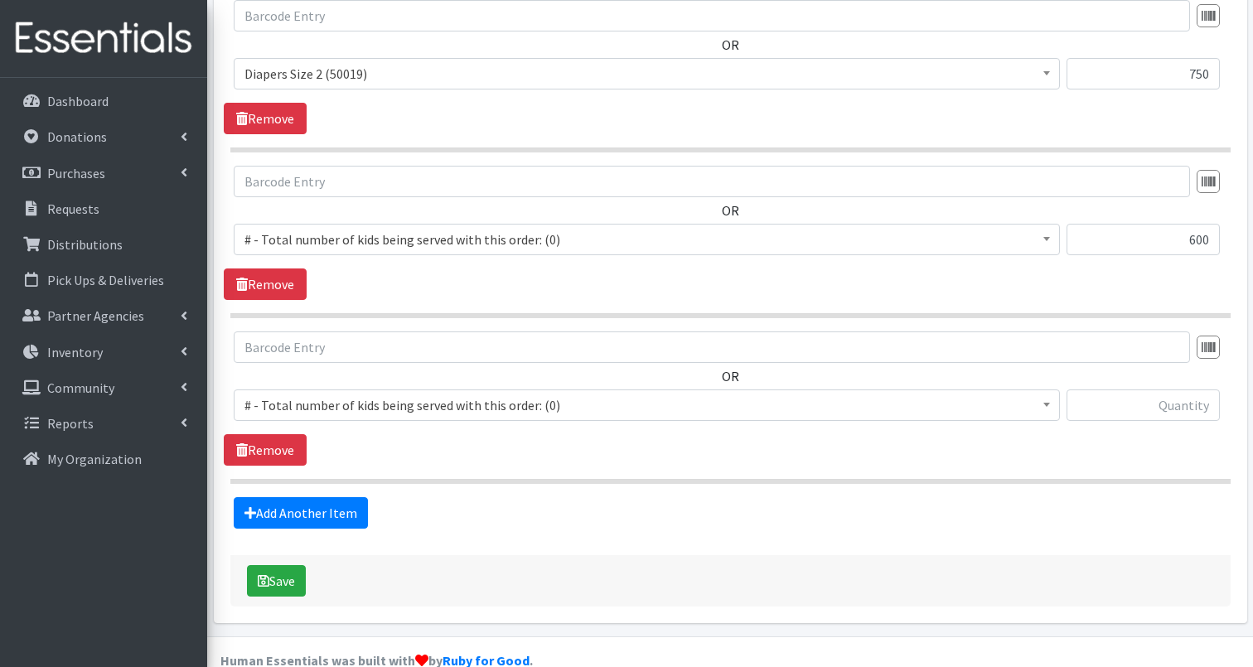
click at [377, 230] on span "# - Total number of kids being served with this order: (0)" at bounding box center [646, 239] width 804 height 23
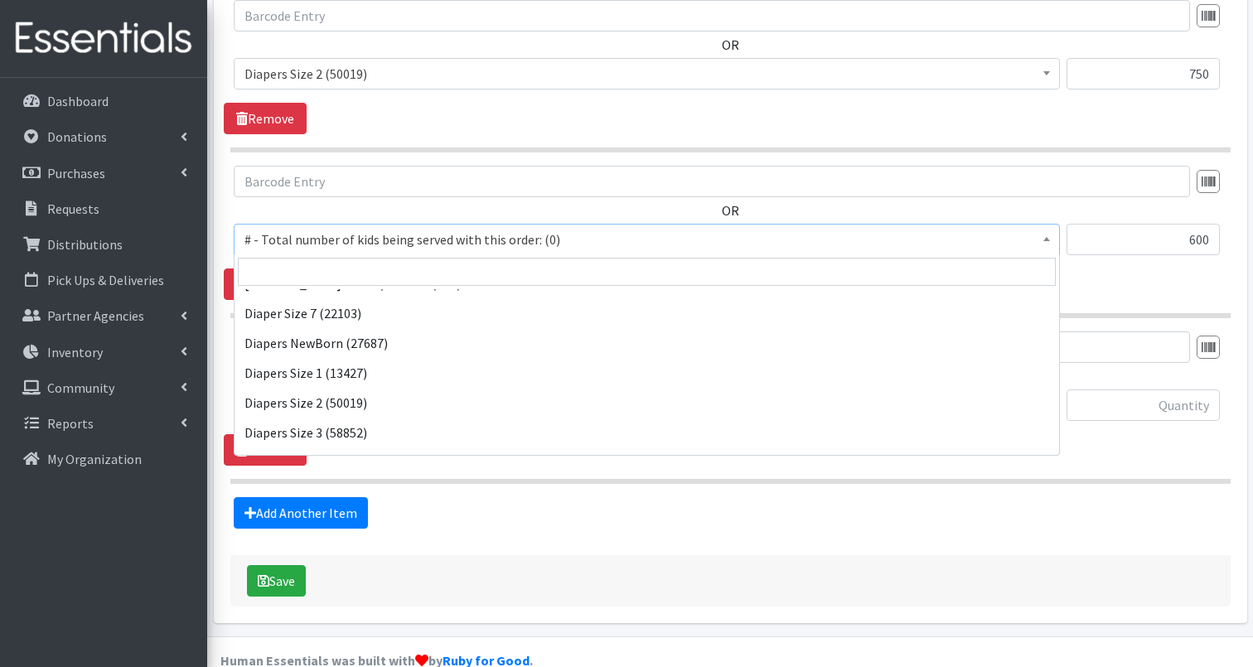
scroll to position [603, 0]
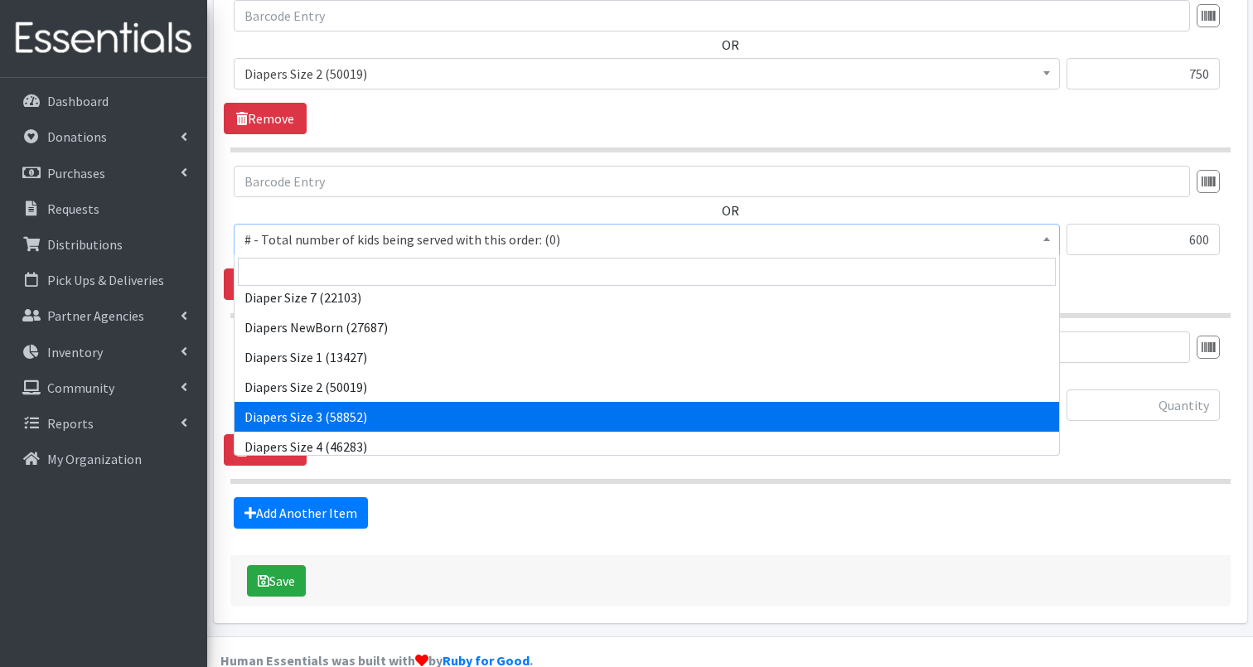
select select "2655"
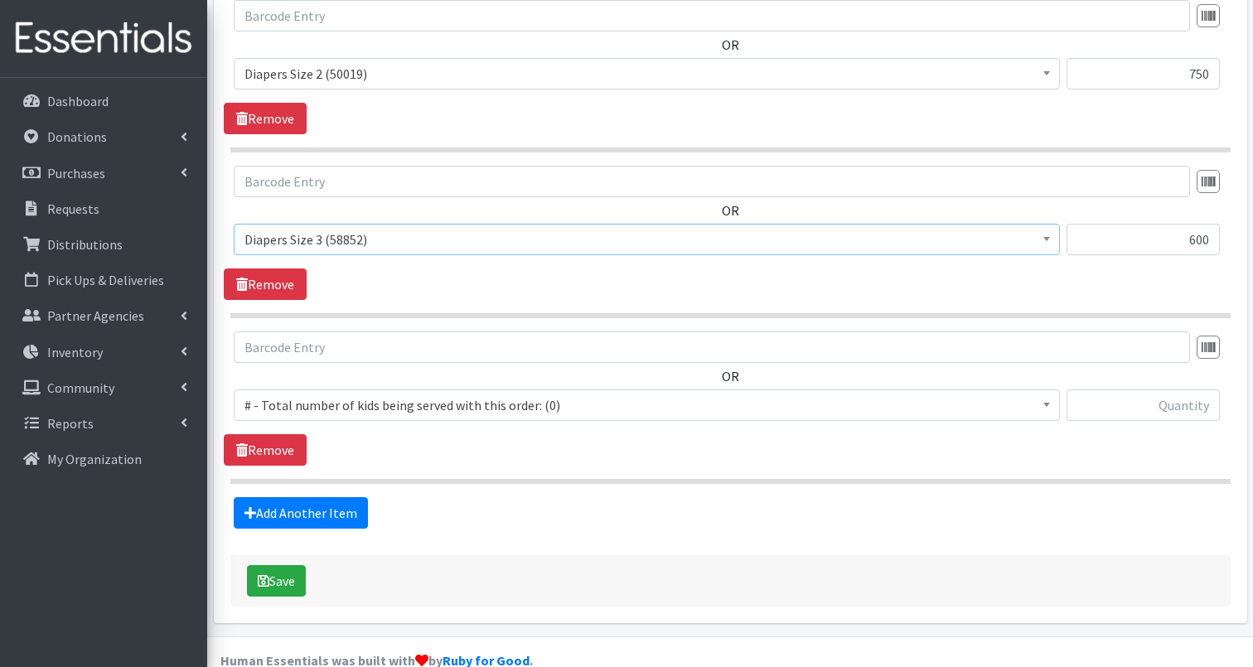
click at [309, 408] on span "# - Total number of kids being served with this order: (0)" at bounding box center [646, 405] width 804 height 23
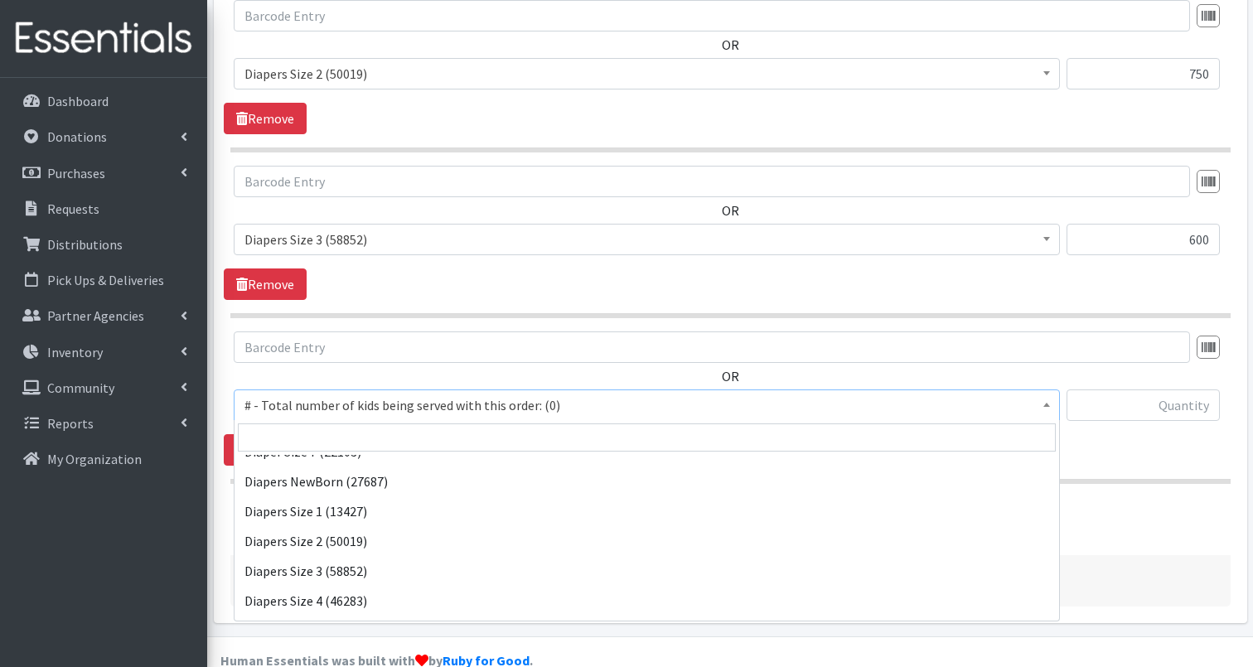
scroll to position [618, 0]
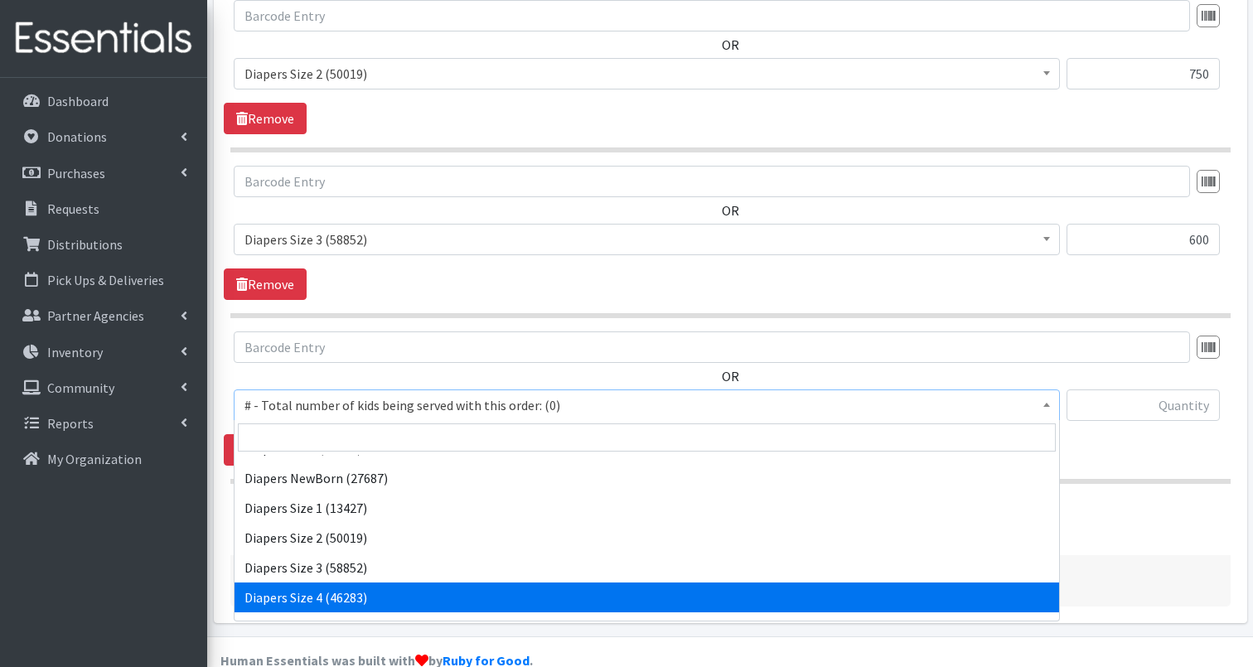
select select "2661"
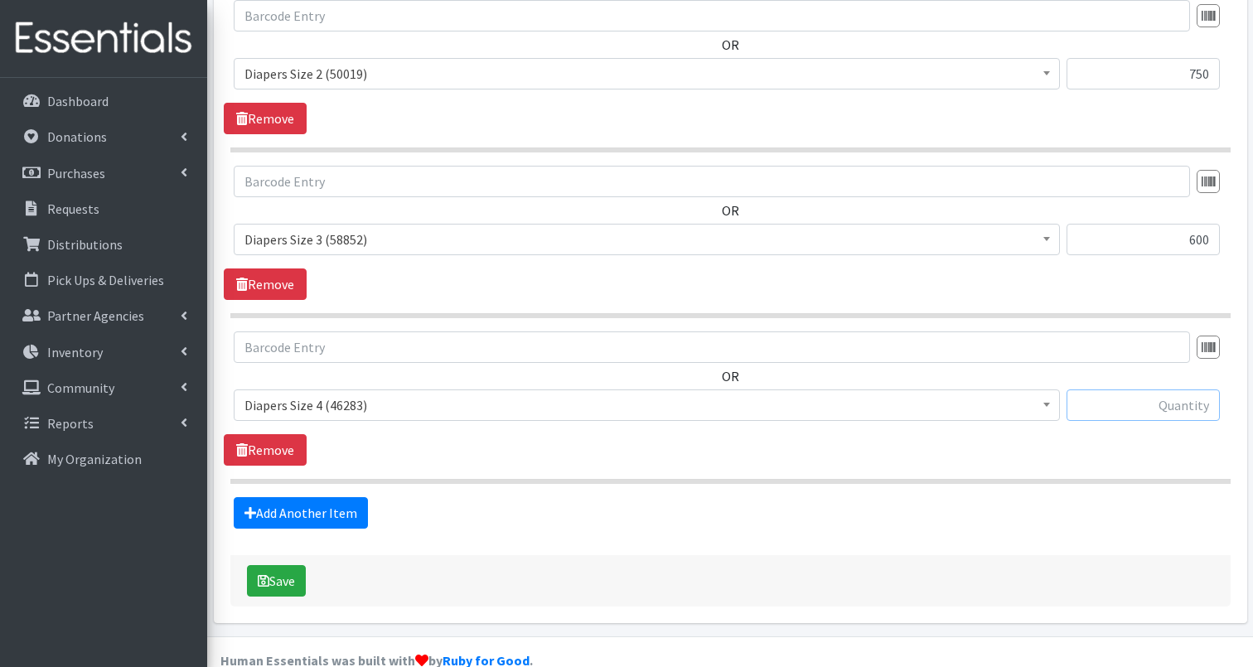
click at [1149, 407] on input "text" at bounding box center [1142, 404] width 153 height 31
type input "800"
drag, startPoint x: 442, startPoint y: 468, endPoint x: 427, endPoint y: 490, distance: 25.7
click at [442, 468] on section "OR # - Total number of kids being served with this order: (0) Adult Briefs (Lar…" at bounding box center [730, 407] width 1000 height 152
click at [318, 510] on link "Add Another Item" at bounding box center [301, 512] width 134 height 31
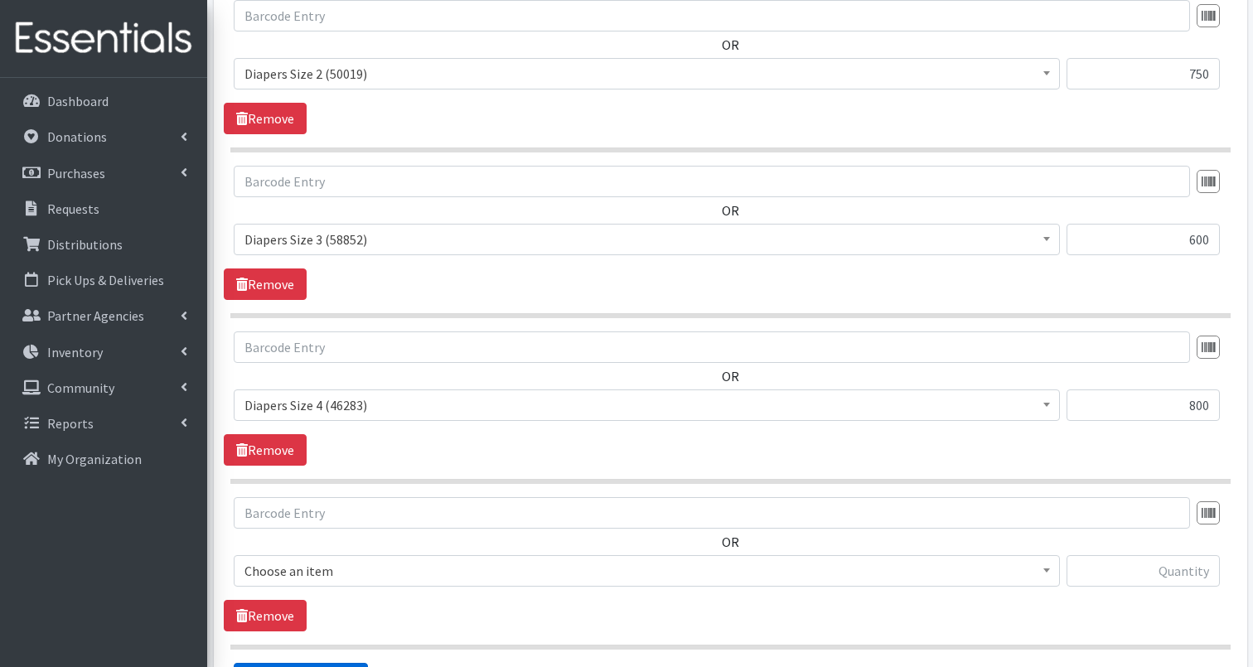
scroll to position [1541, 0]
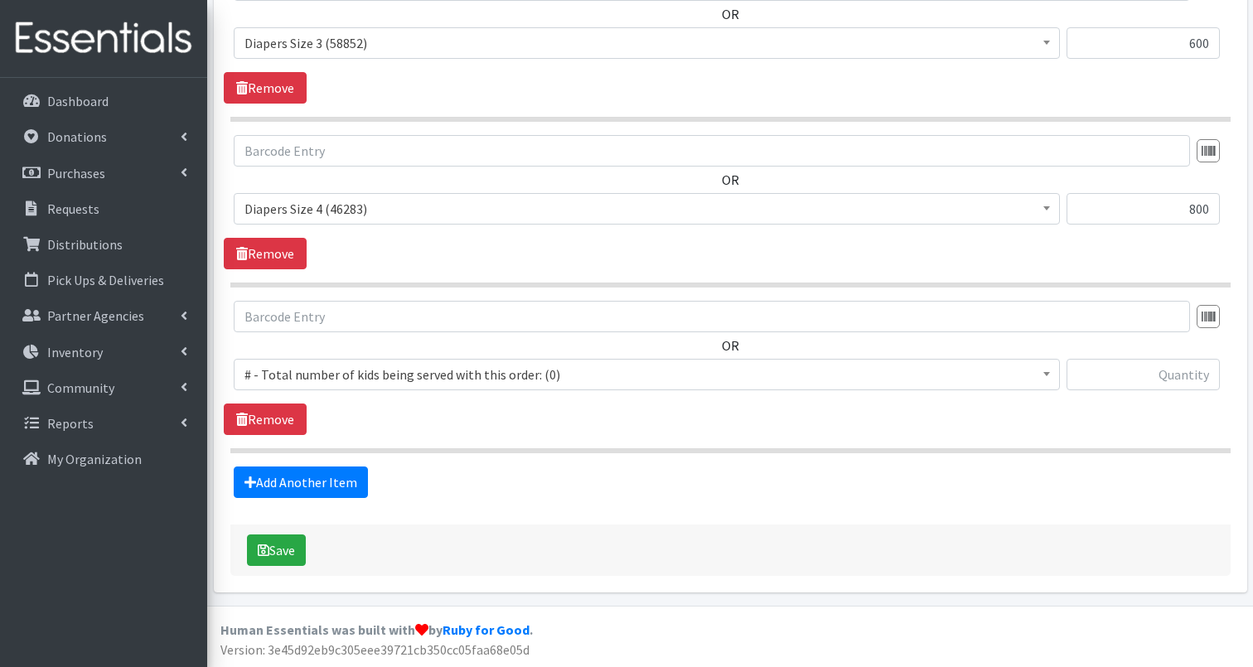
click at [514, 376] on span "# - Total number of kids being served with this order: (0)" at bounding box center [646, 374] width 804 height 23
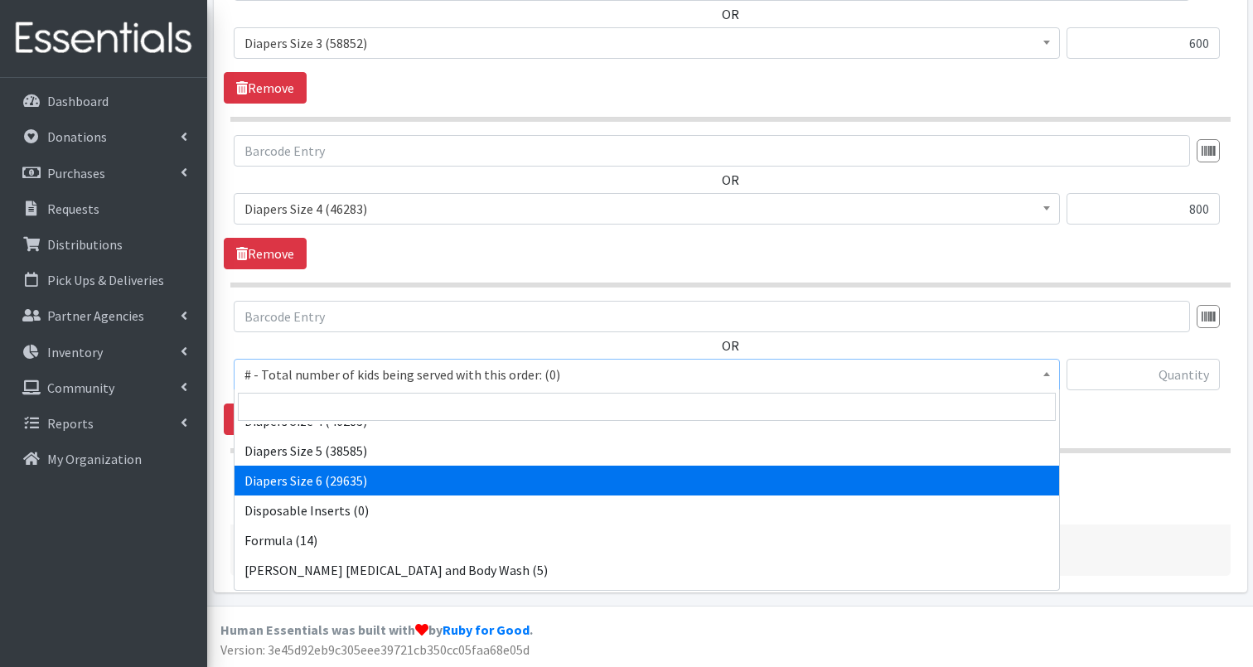
scroll to position [767, 0]
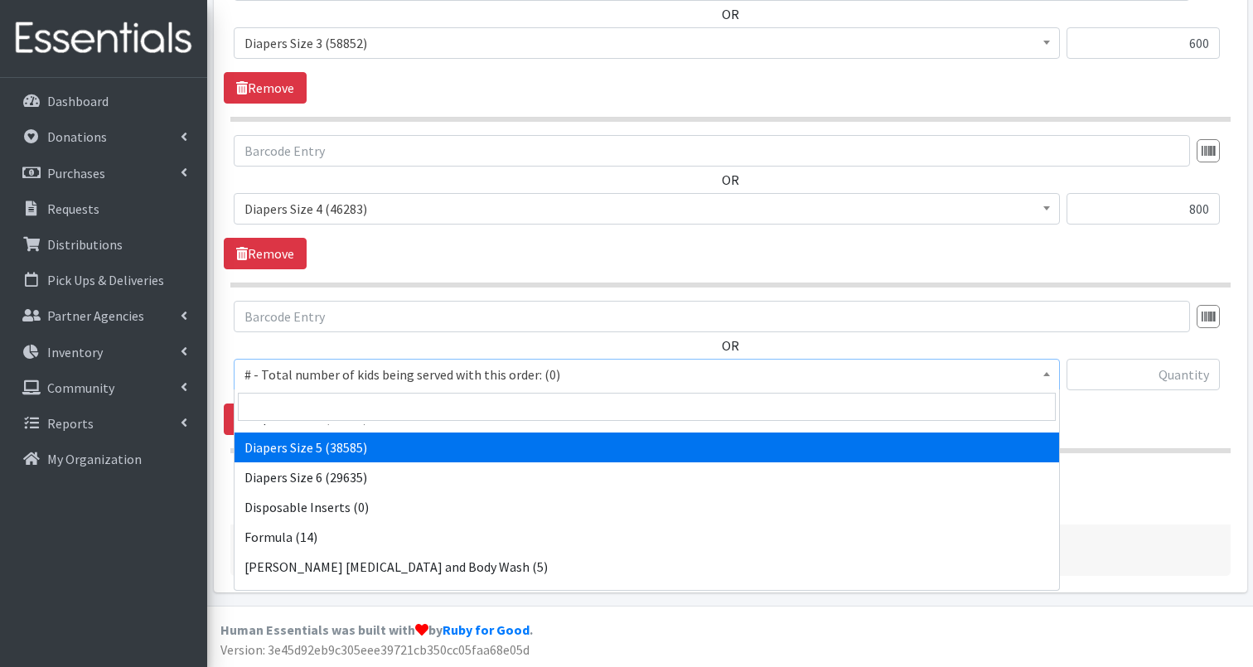
select select "2652"
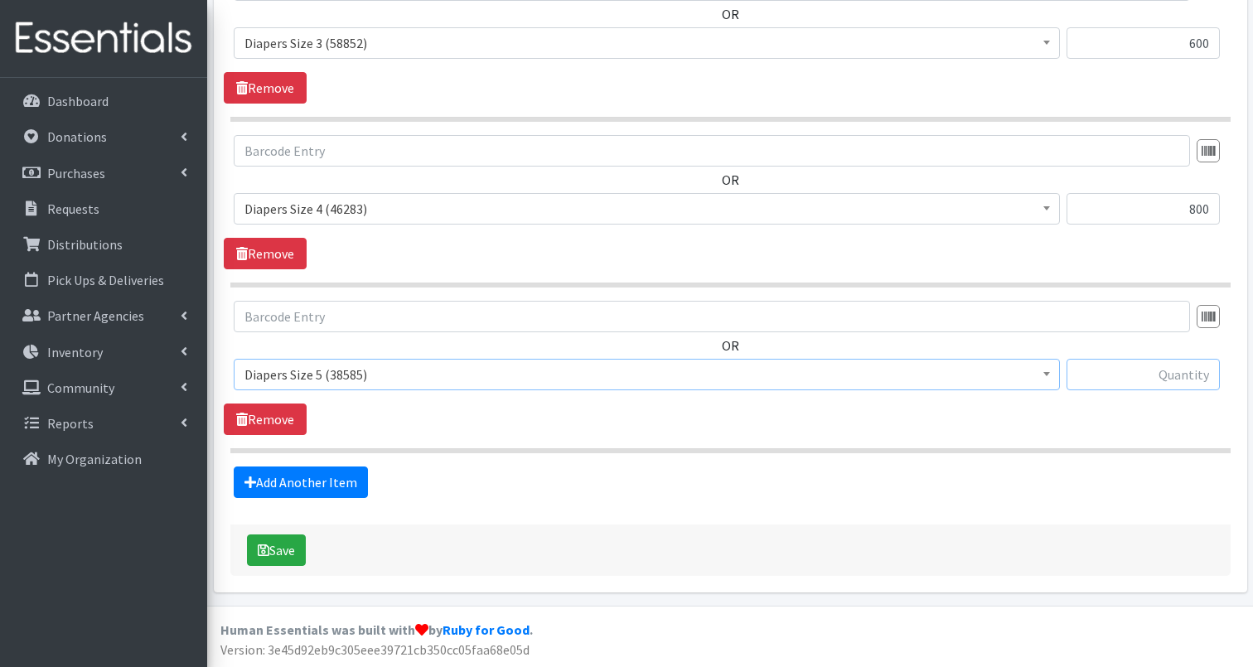
click at [1147, 377] on input "text" at bounding box center [1142, 374] width 153 height 31
type input "600"
click at [339, 481] on link "Add Another Item" at bounding box center [301, 481] width 134 height 31
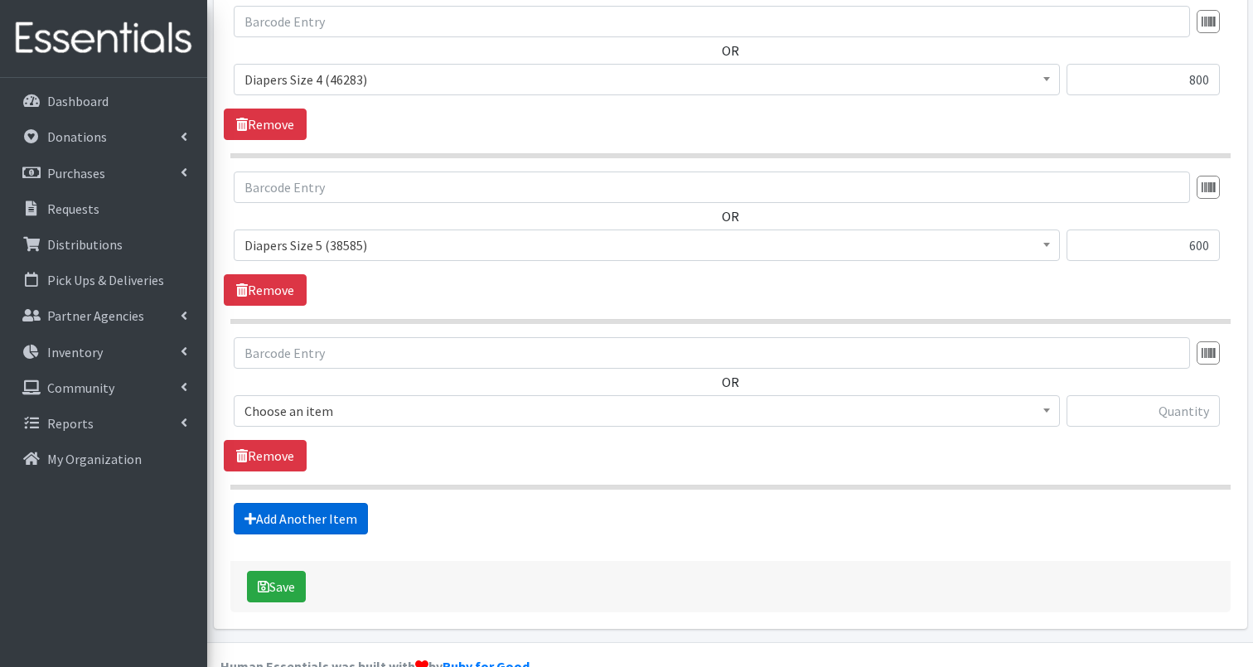
scroll to position [1707, 0]
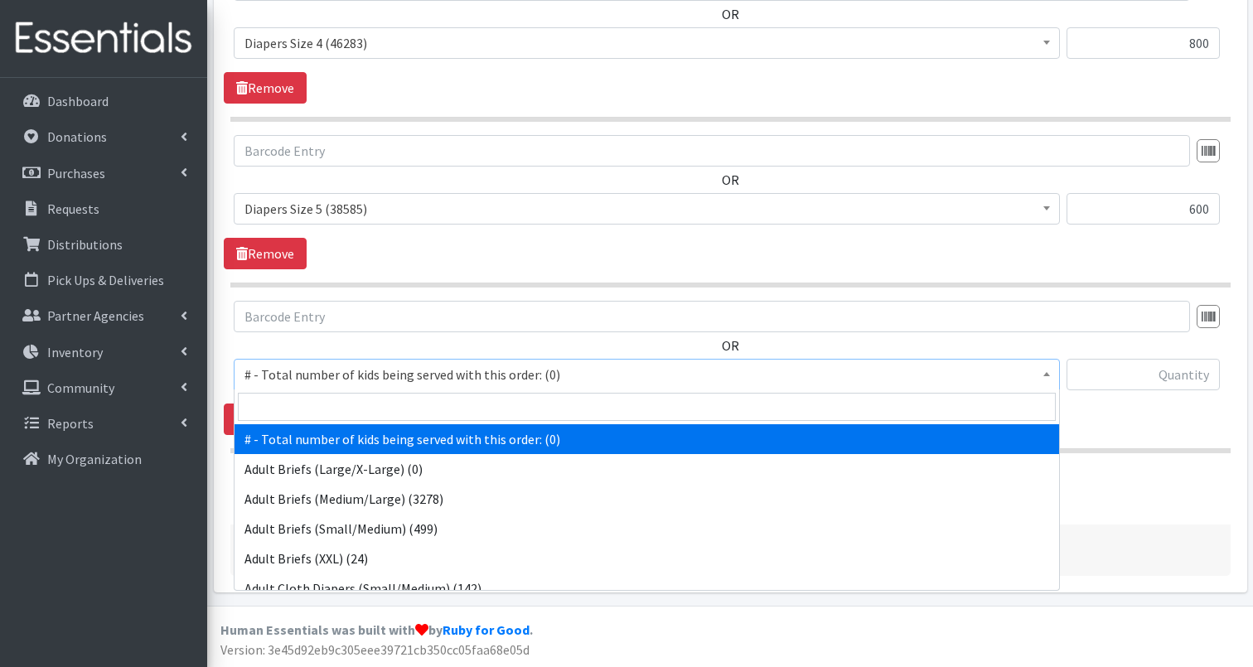
click at [389, 368] on span "# - Total number of kids being served with this order: (0)" at bounding box center [646, 374] width 804 height 23
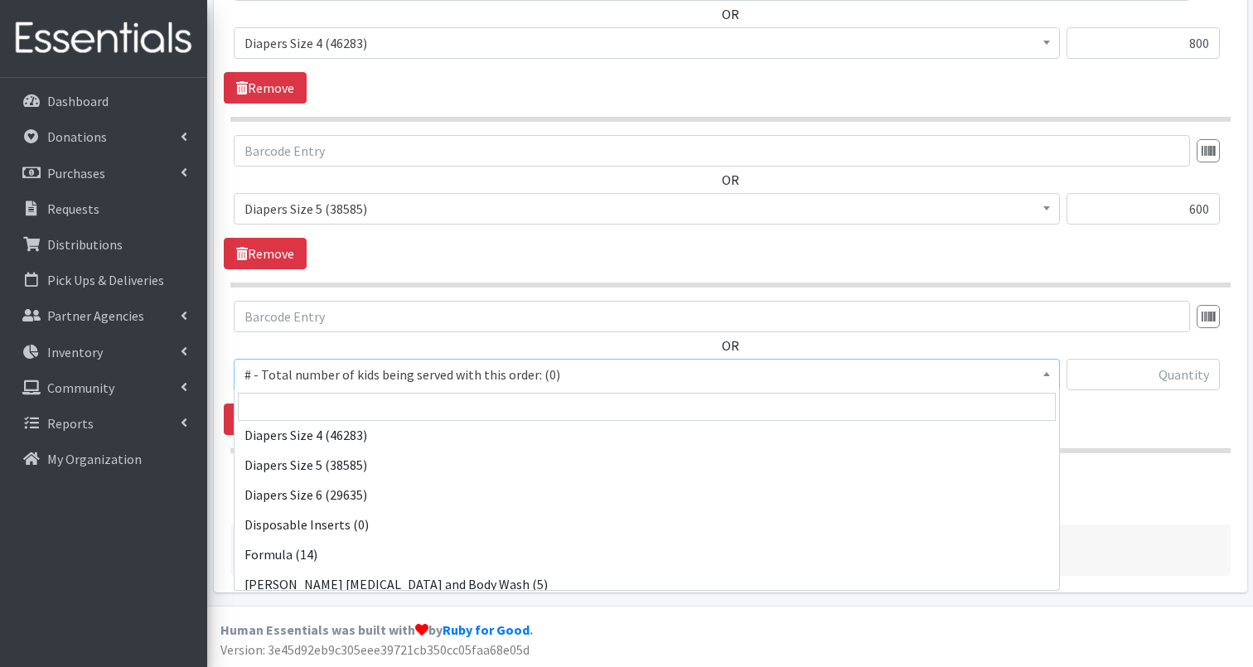
scroll to position [766, 0]
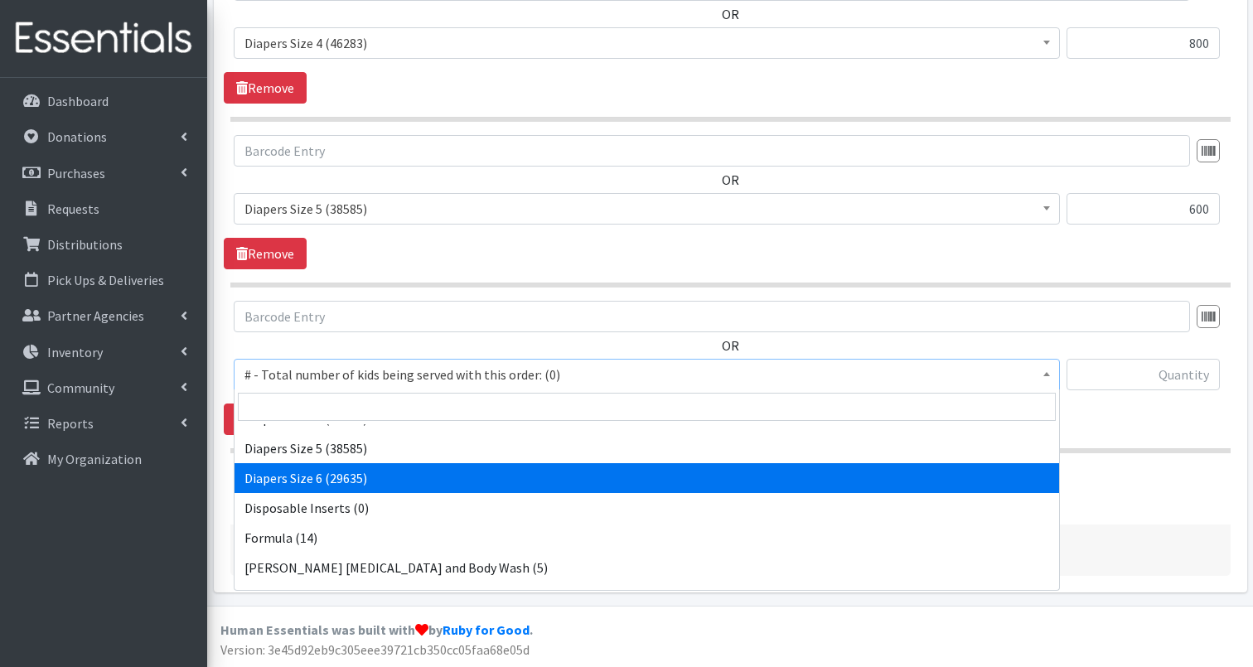
select select "2674"
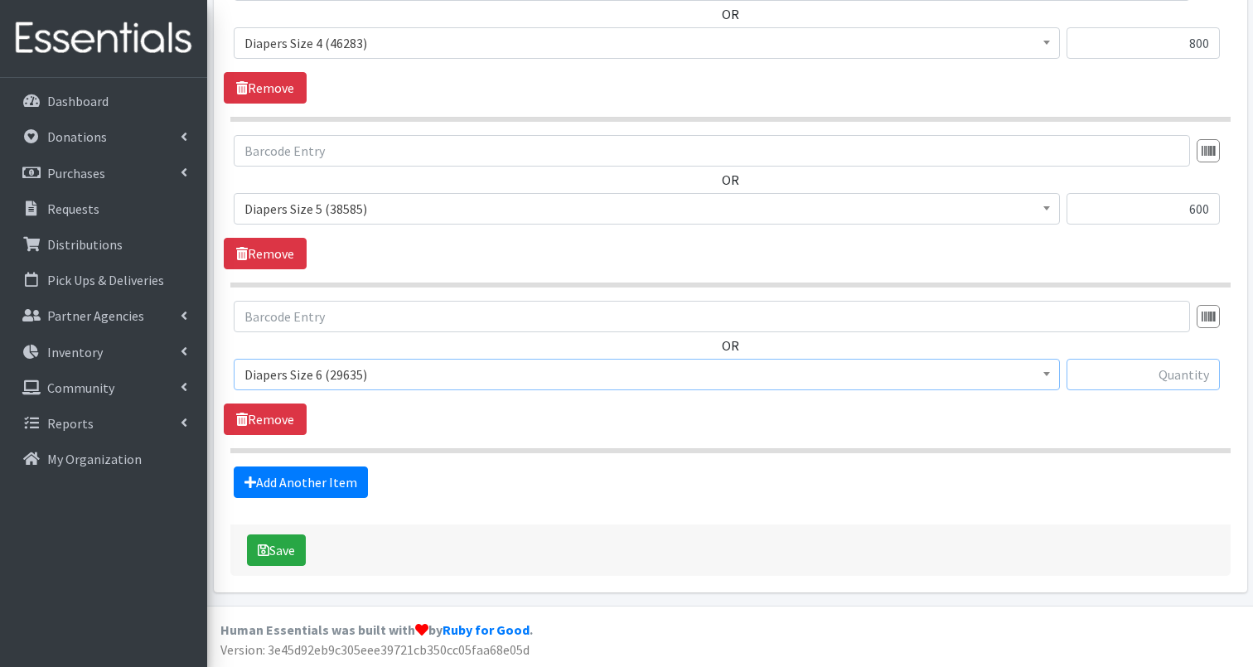
click at [1127, 371] on input "text" at bounding box center [1142, 374] width 153 height 31
type input "650"
click at [627, 483] on div "Add Another Item" at bounding box center [730, 481] width 1012 height 31
click at [324, 482] on link "Add Another Item" at bounding box center [301, 481] width 134 height 31
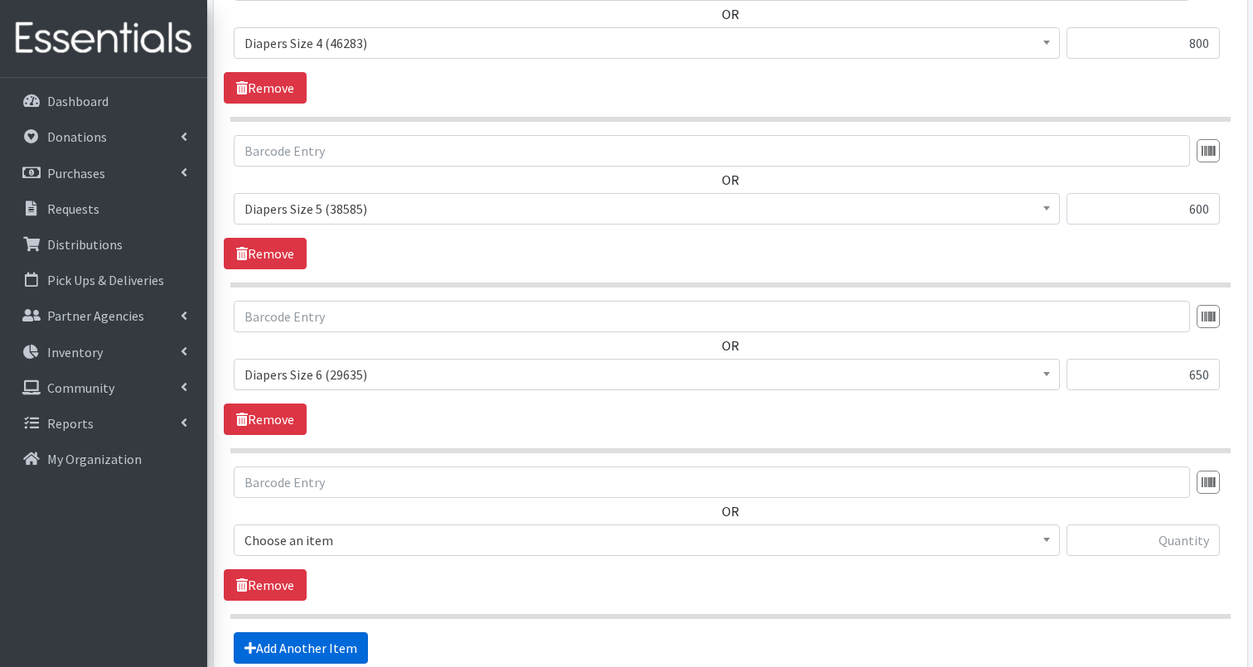
scroll to position [1872, 0]
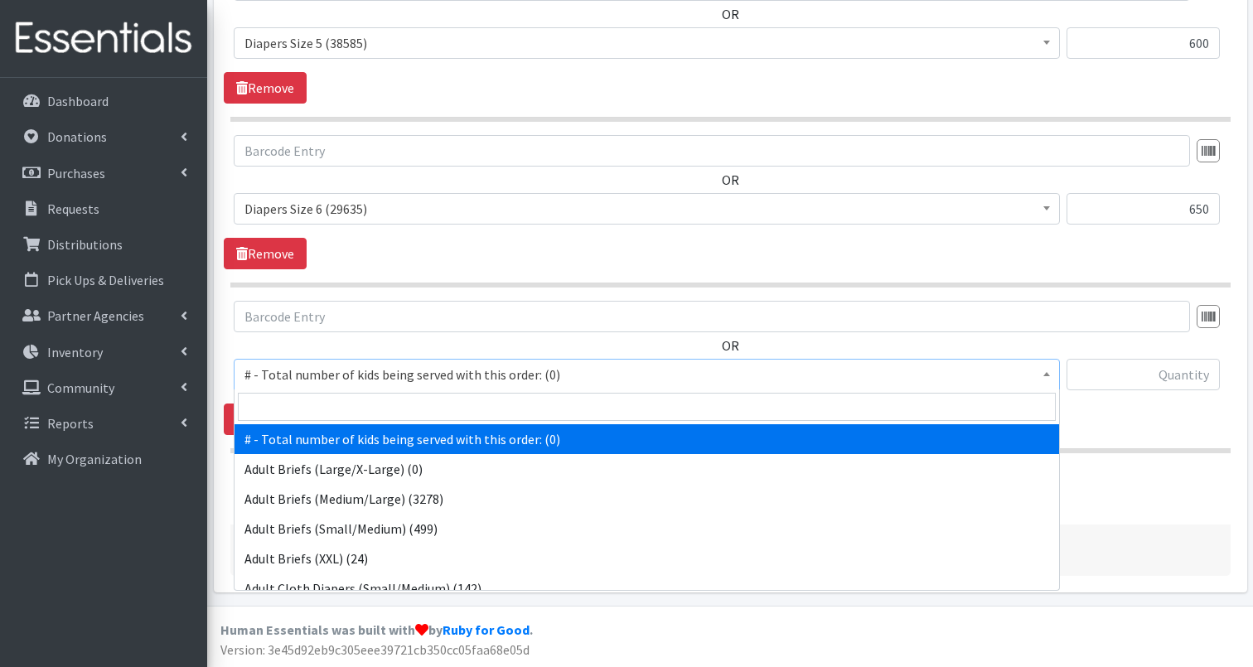
click at [417, 378] on span "# - Total number of kids being served with this order: (0)" at bounding box center [646, 374] width 804 height 23
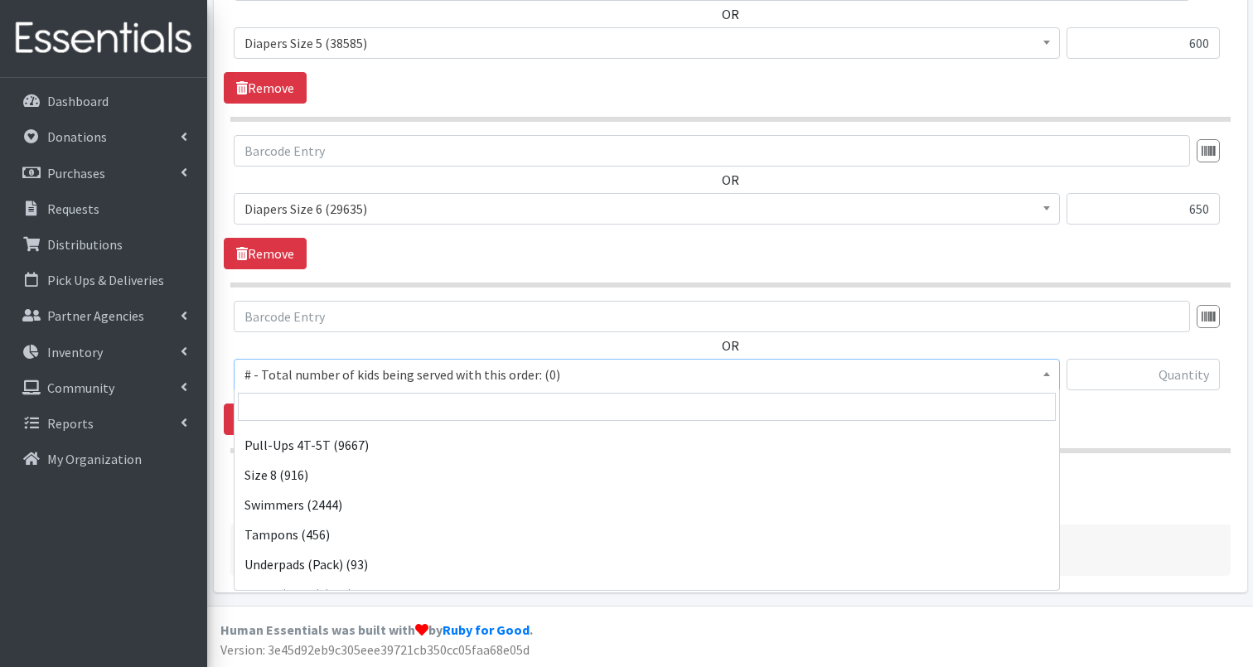
scroll to position [1162, 0]
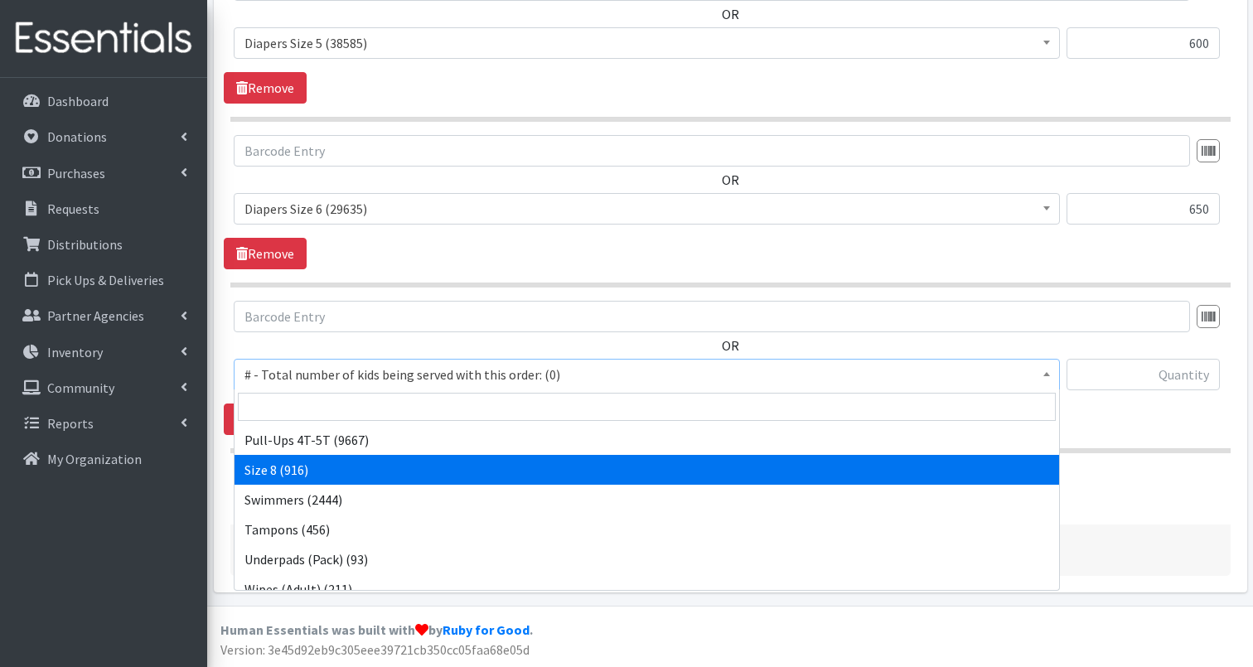
select select "15229"
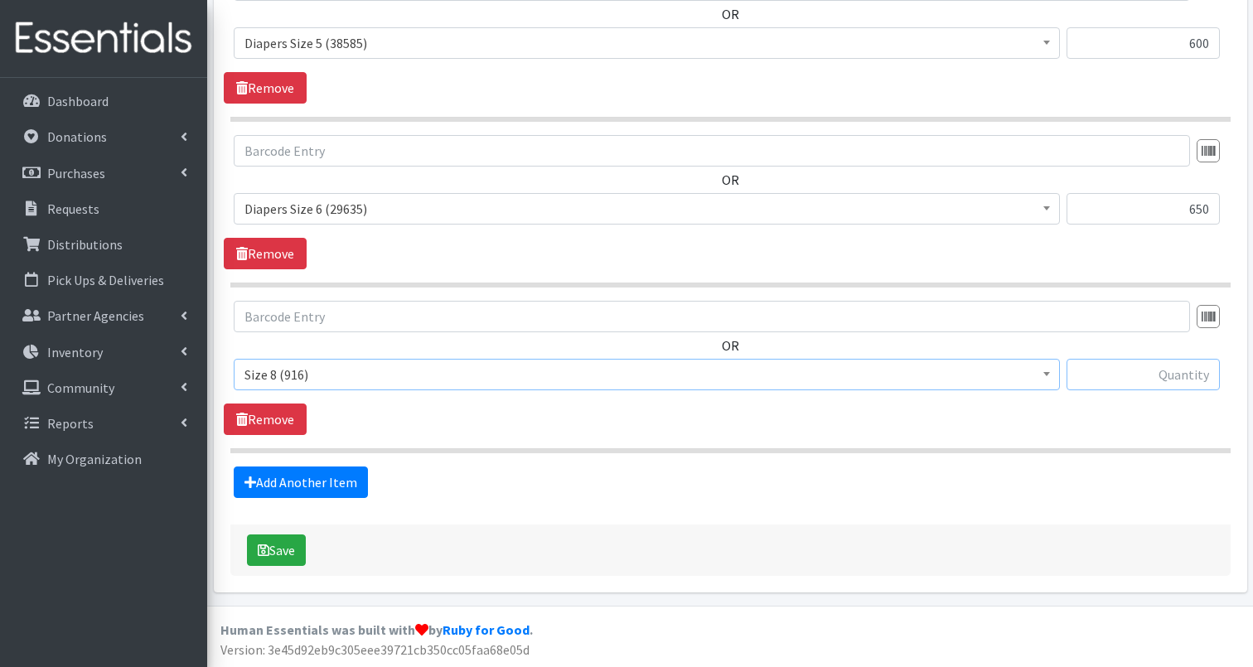
click at [1141, 379] on input "text" at bounding box center [1142, 374] width 153 height 31
type input "50"
click at [329, 476] on link "Add Another Item" at bounding box center [301, 481] width 134 height 31
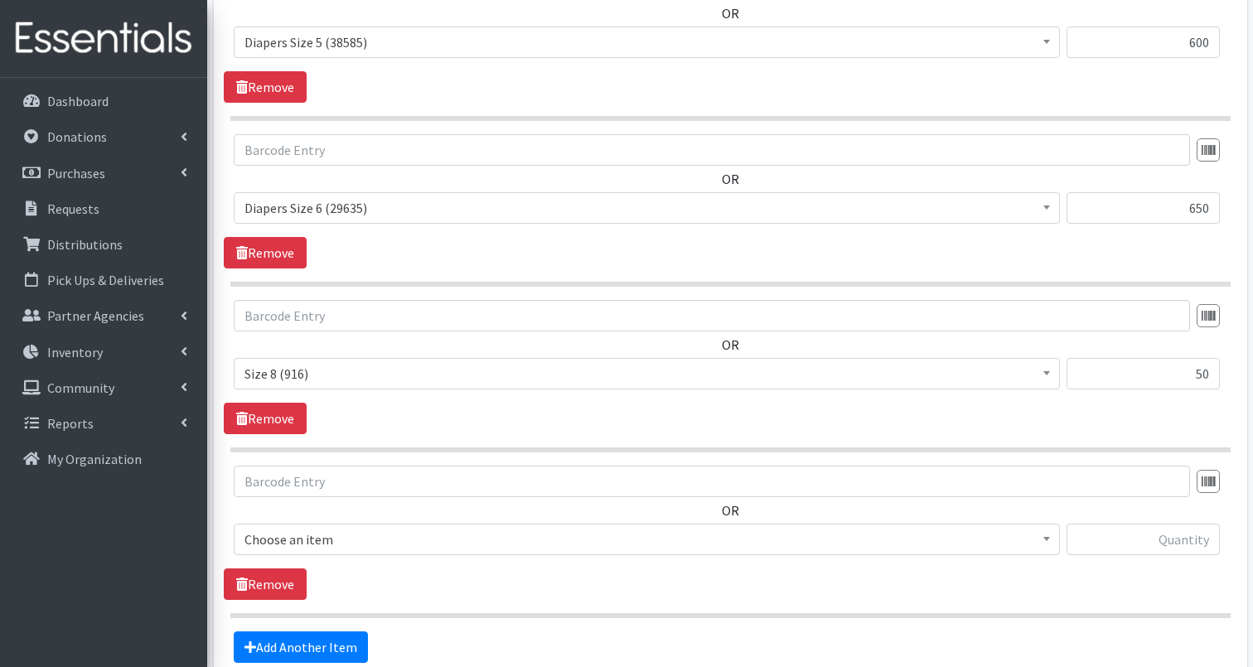
scroll to position [2038, 0]
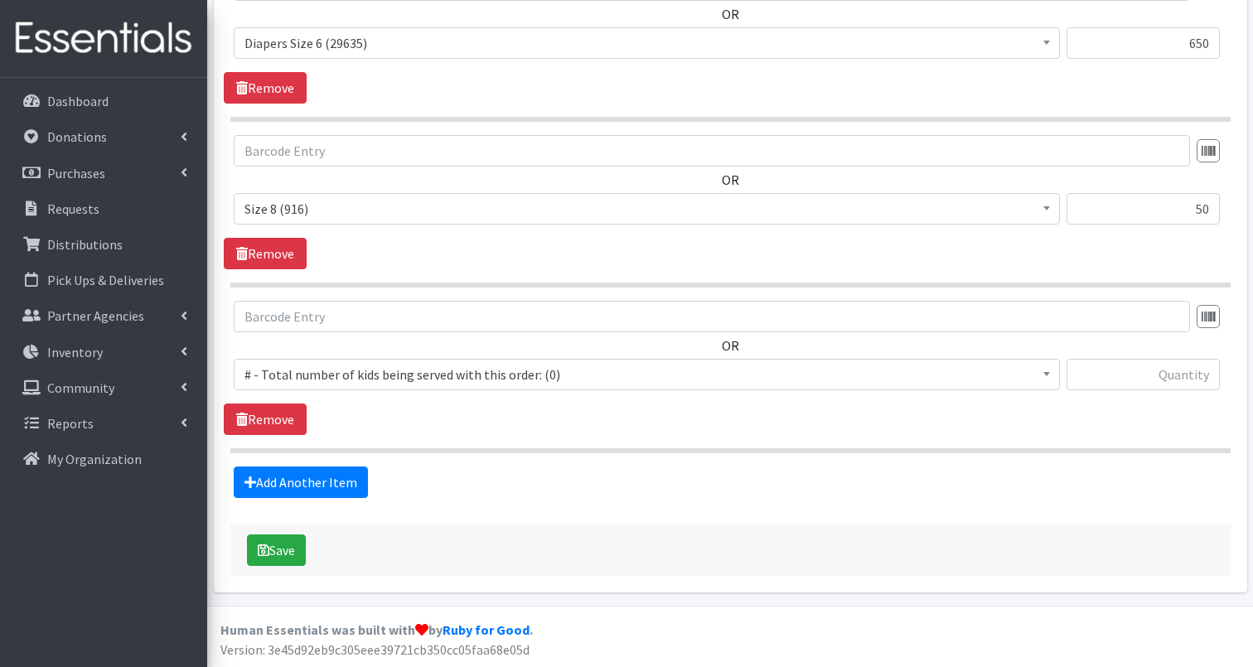
click at [350, 375] on span "# - Total number of kids being served with this order: (0)" at bounding box center [646, 374] width 804 height 23
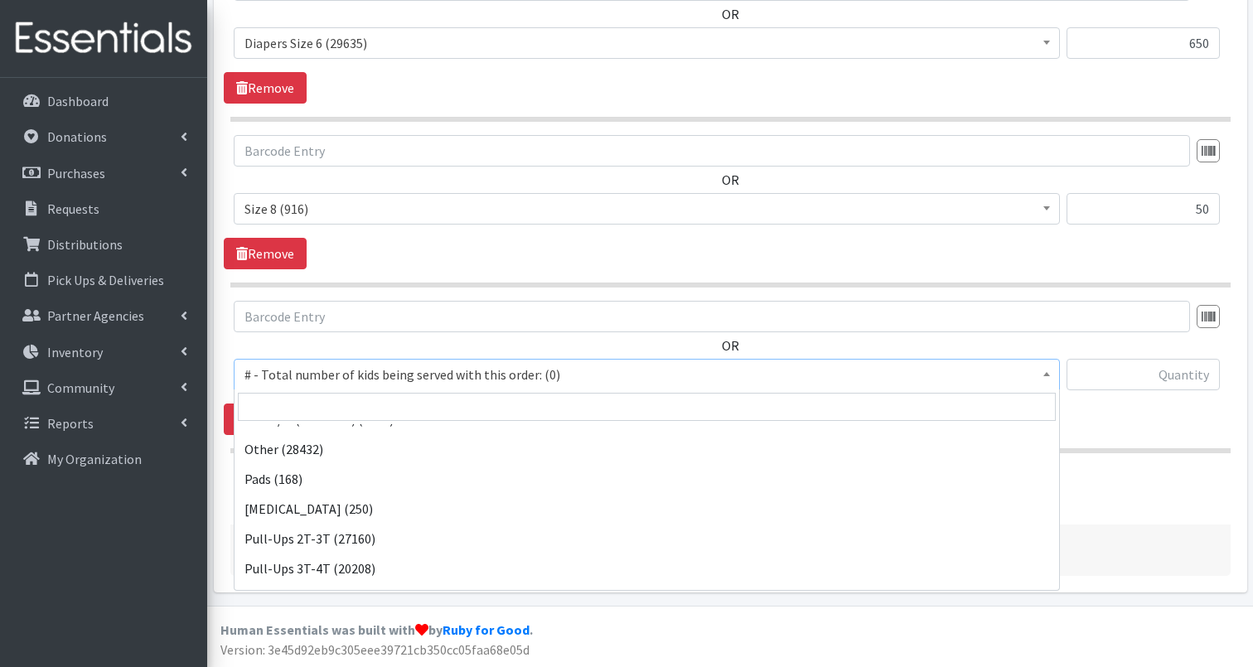
scroll to position [1044, 0]
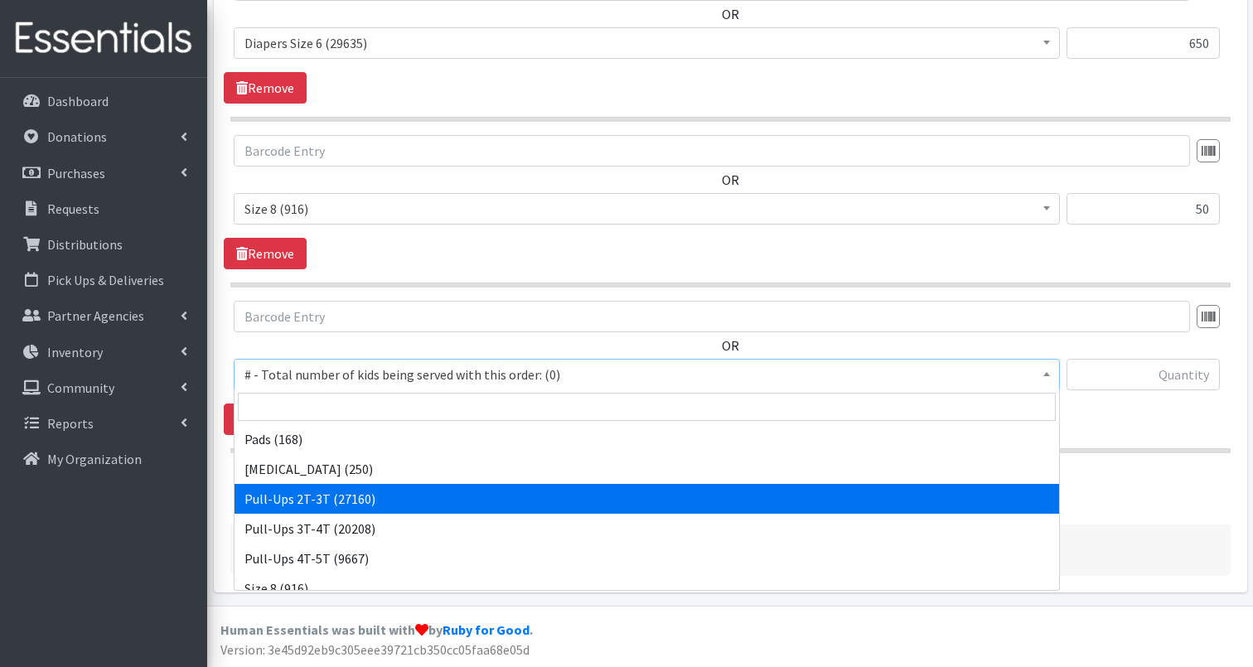
select select "2644"
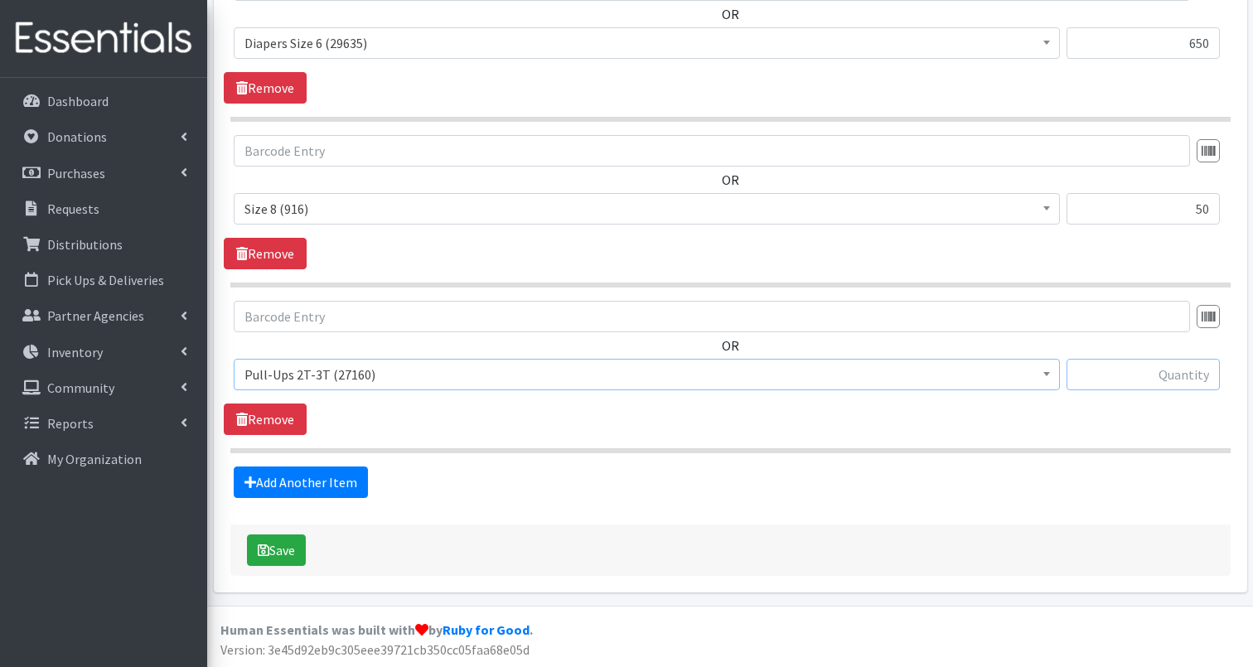
click at [1149, 374] on input "text" at bounding box center [1142, 374] width 153 height 31
type input "400"
click at [336, 481] on link "Add Another Item" at bounding box center [301, 481] width 134 height 31
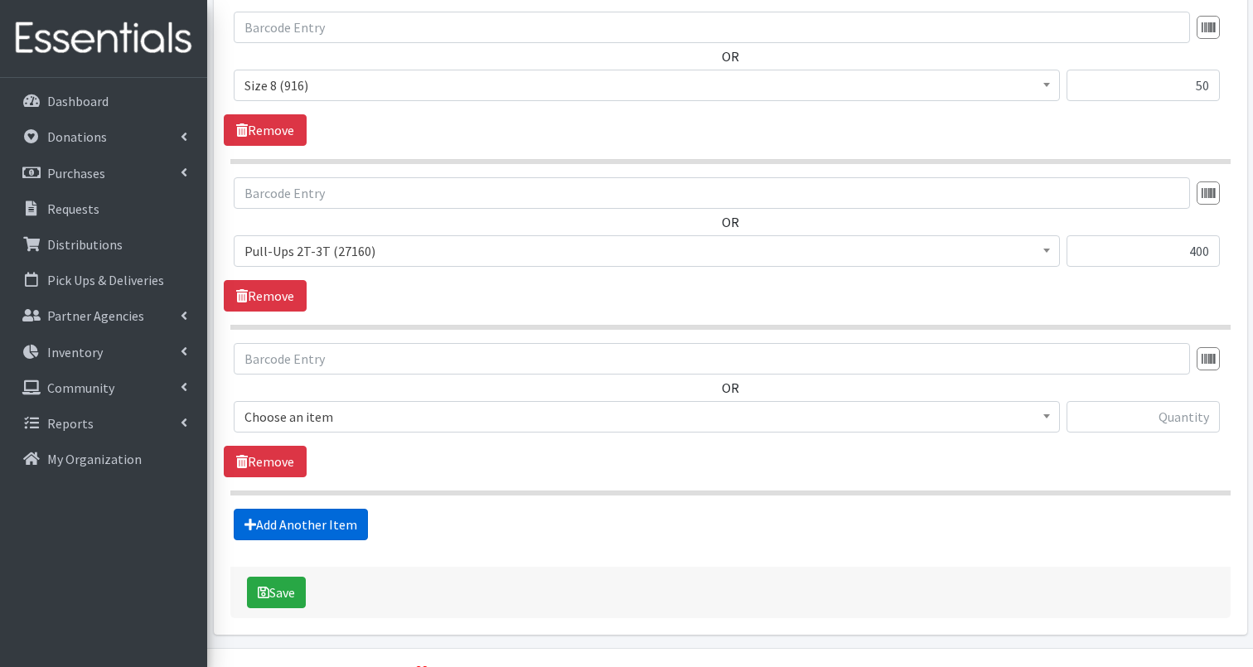
scroll to position [2204, 0]
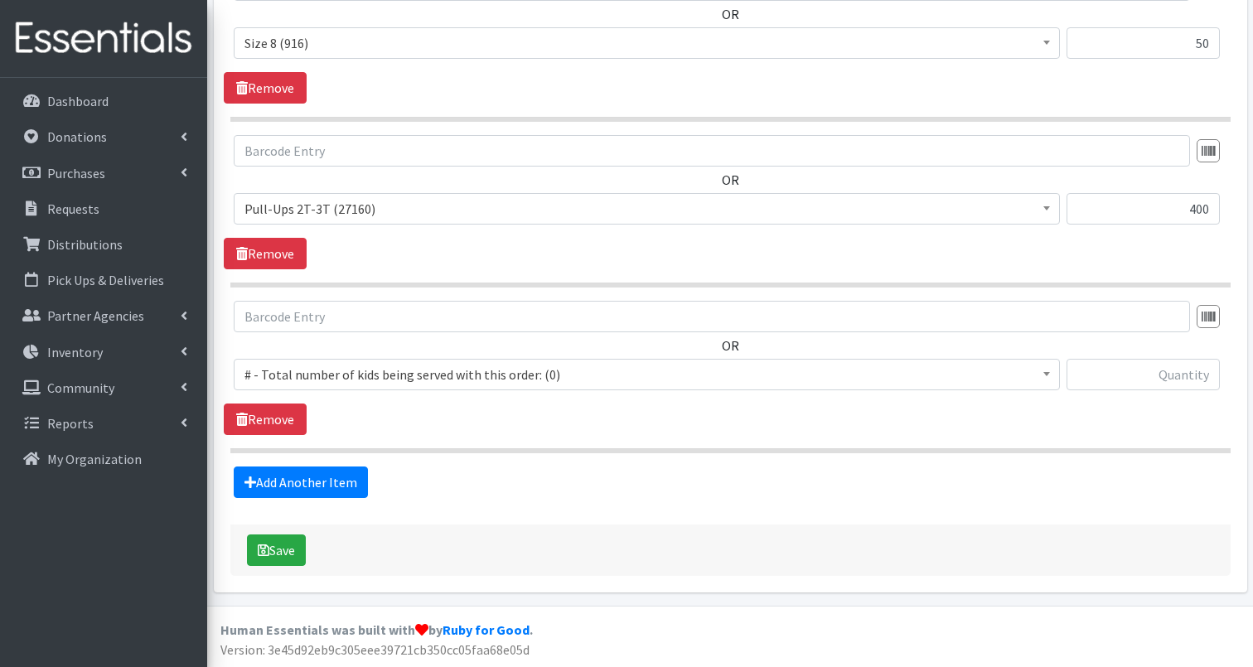
click at [374, 378] on span "# - Total number of kids being served with this order: (0)" at bounding box center [646, 374] width 804 height 23
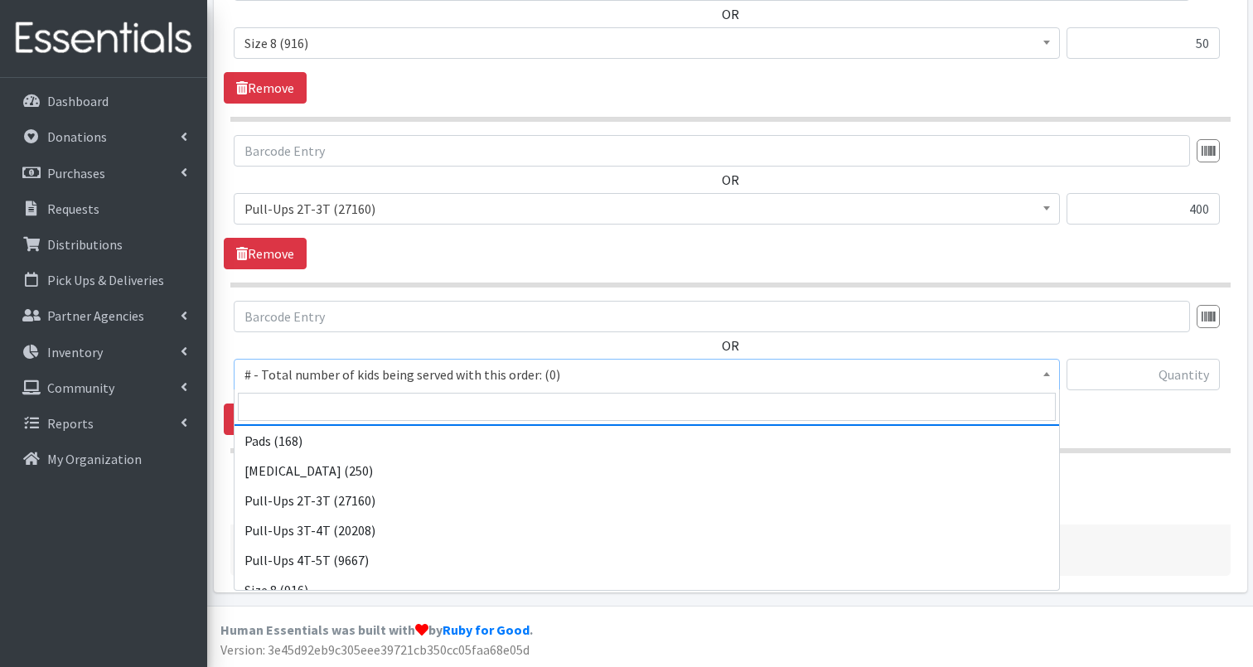
scroll to position [1043, 0]
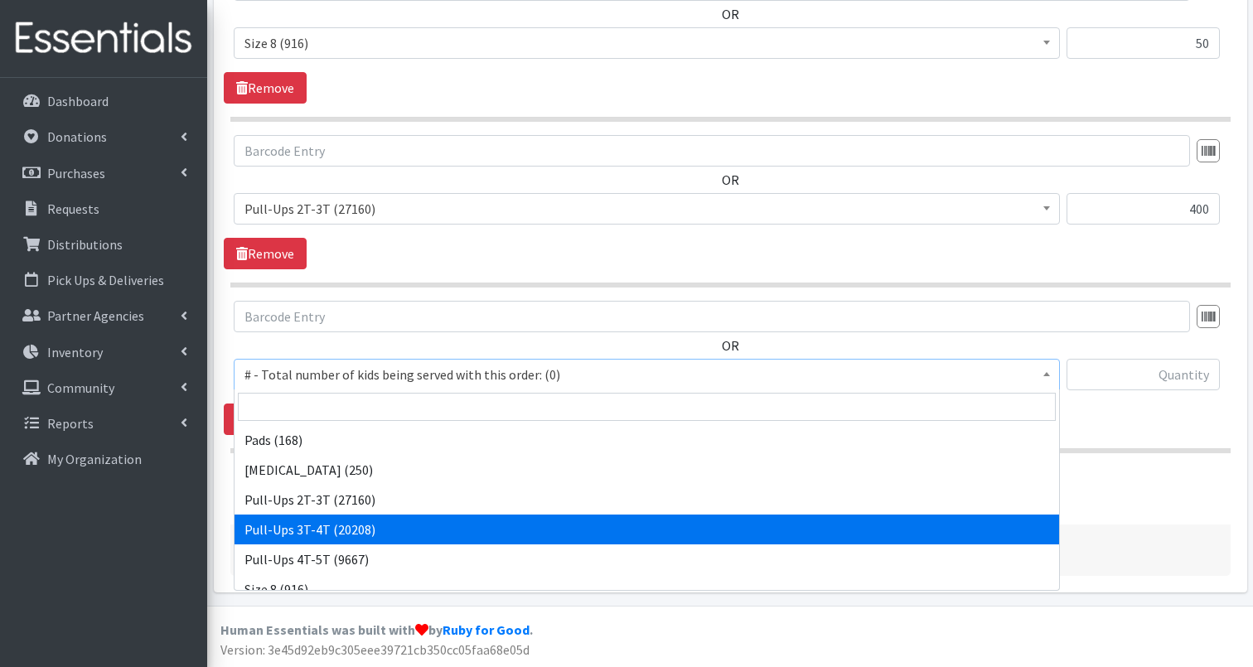
select select "2679"
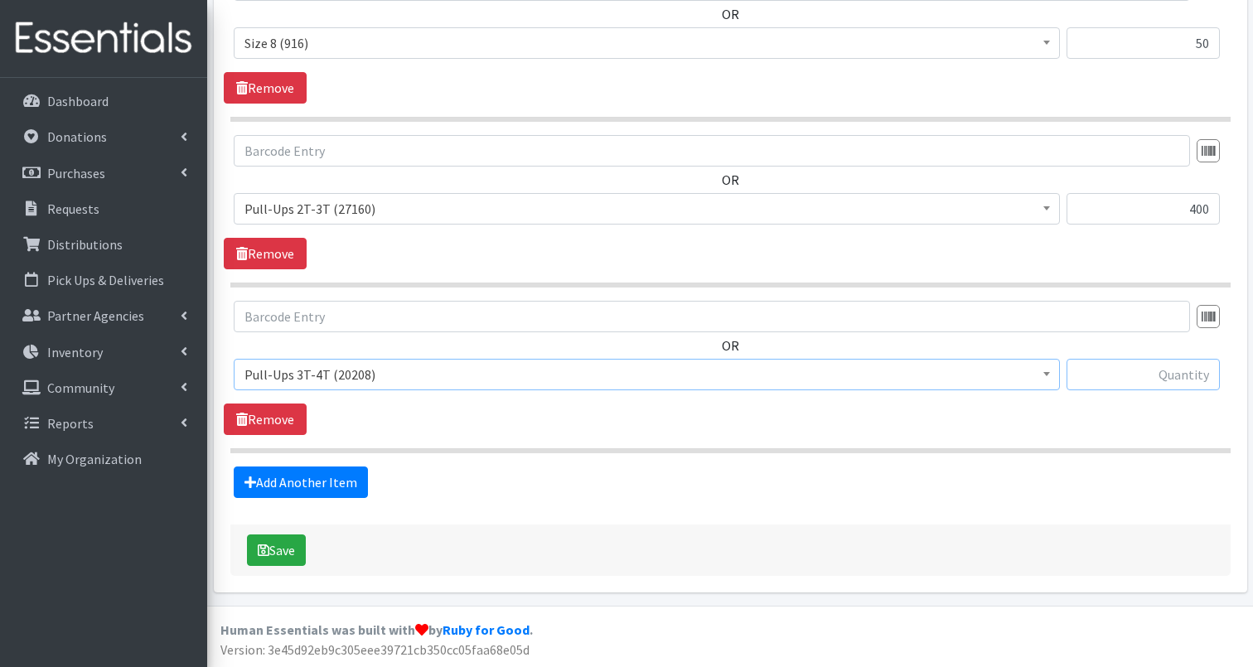
click at [1186, 374] on input "text" at bounding box center [1142, 374] width 153 height 31
type input "150"
click at [340, 479] on link "Add Another Item" at bounding box center [301, 481] width 134 height 31
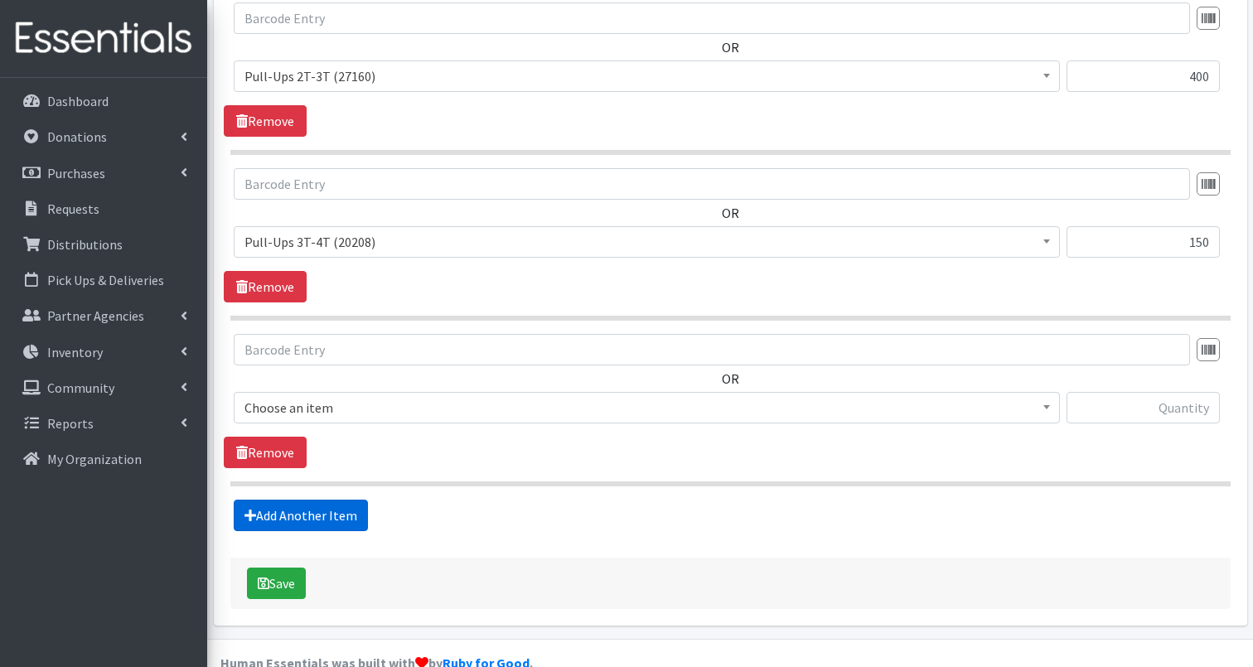
scroll to position [2369, 0]
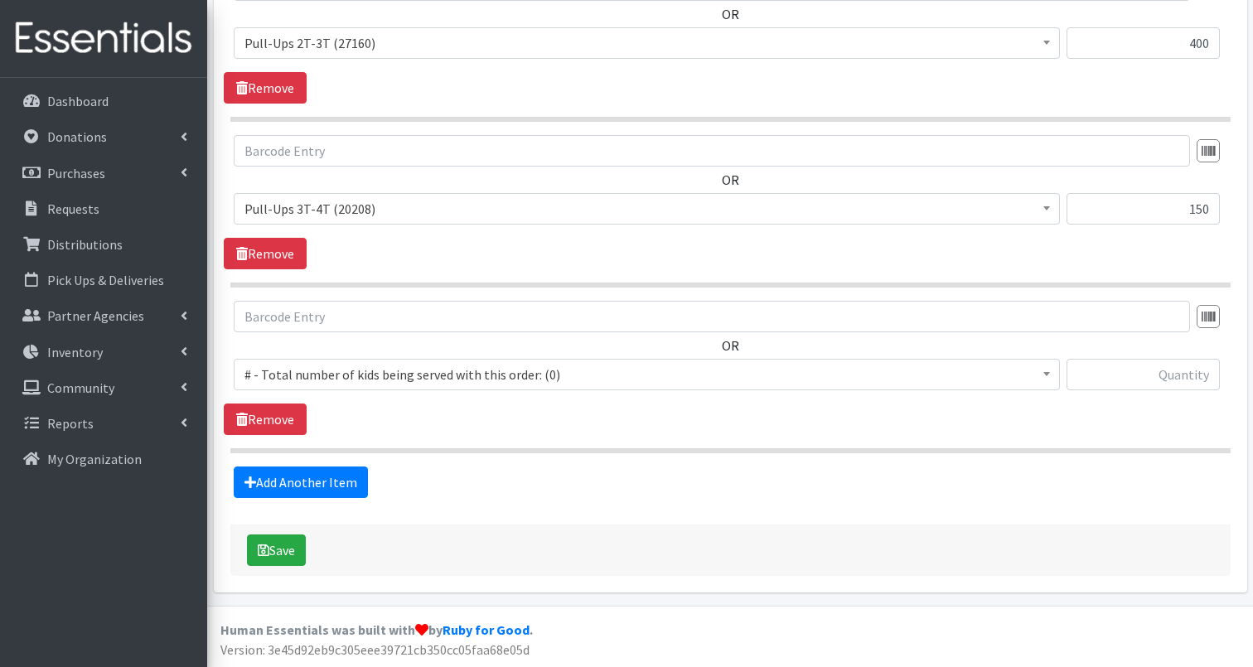
click at [372, 379] on span "# - Total number of kids being served with this order: (0)" at bounding box center [646, 374] width 804 height 23
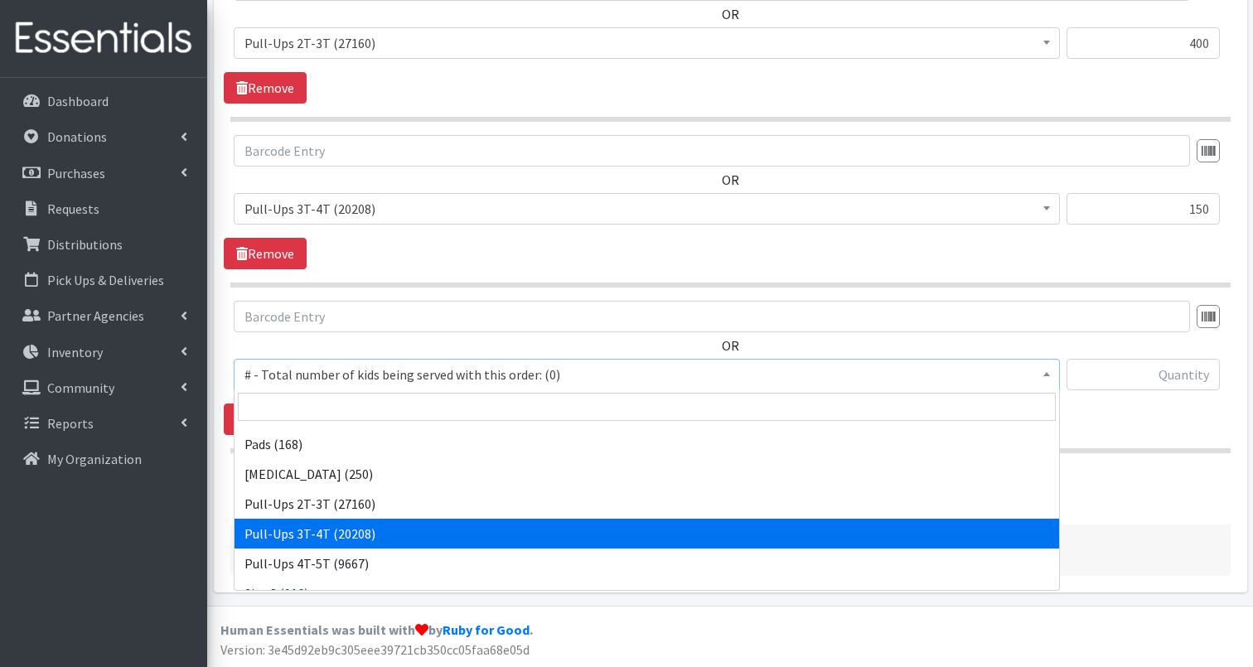
scroll to position [1038, 0]
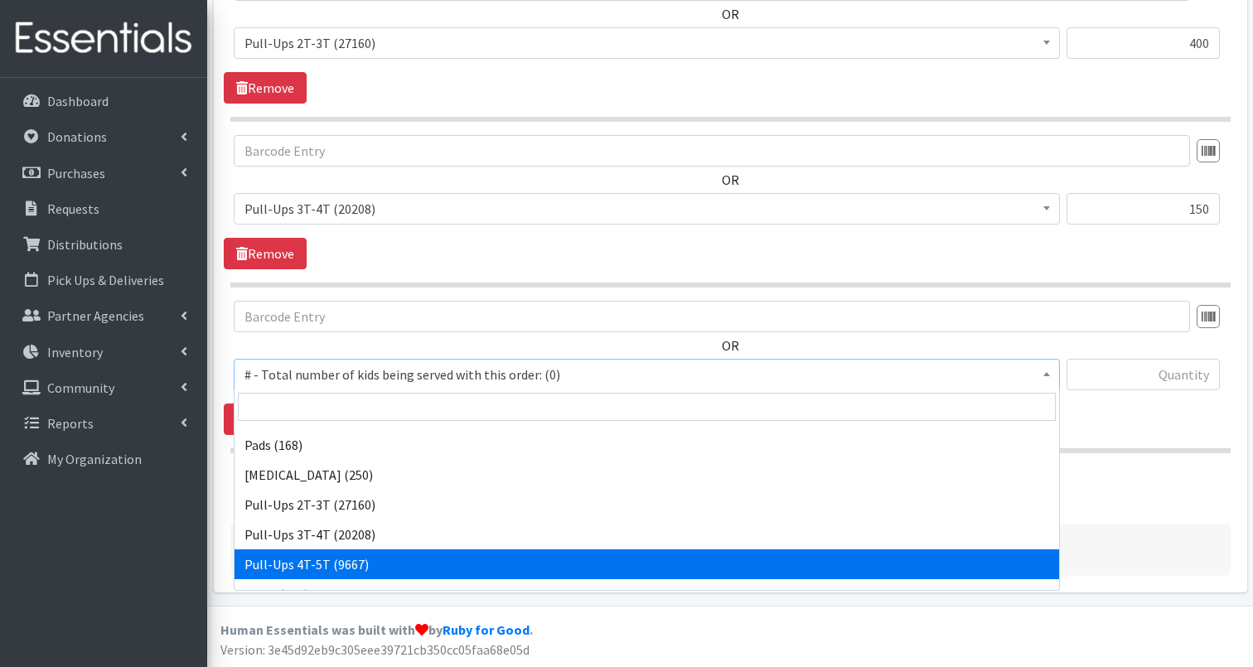
select select "2680"
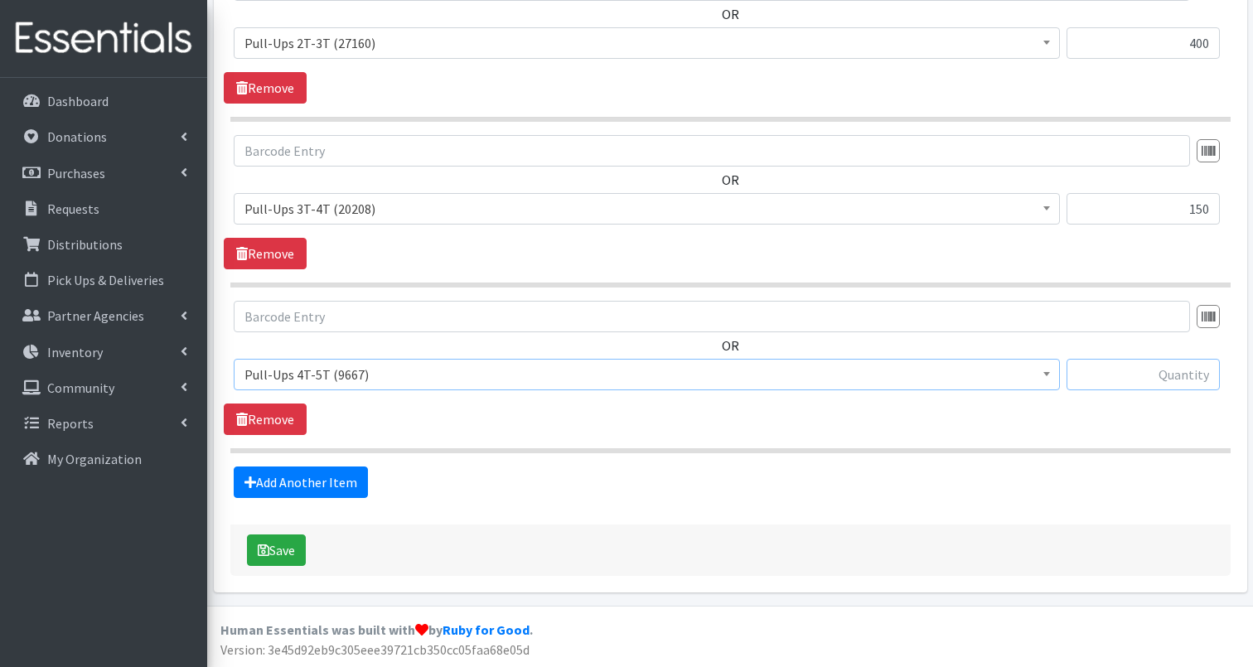
click at [1128, 368] on input "text" at bounding box center [1142, 374] width 153 height 31
type input "450"
click at [279, 547] on button "Save" at bounding box center [276, 549] width 59 height 31
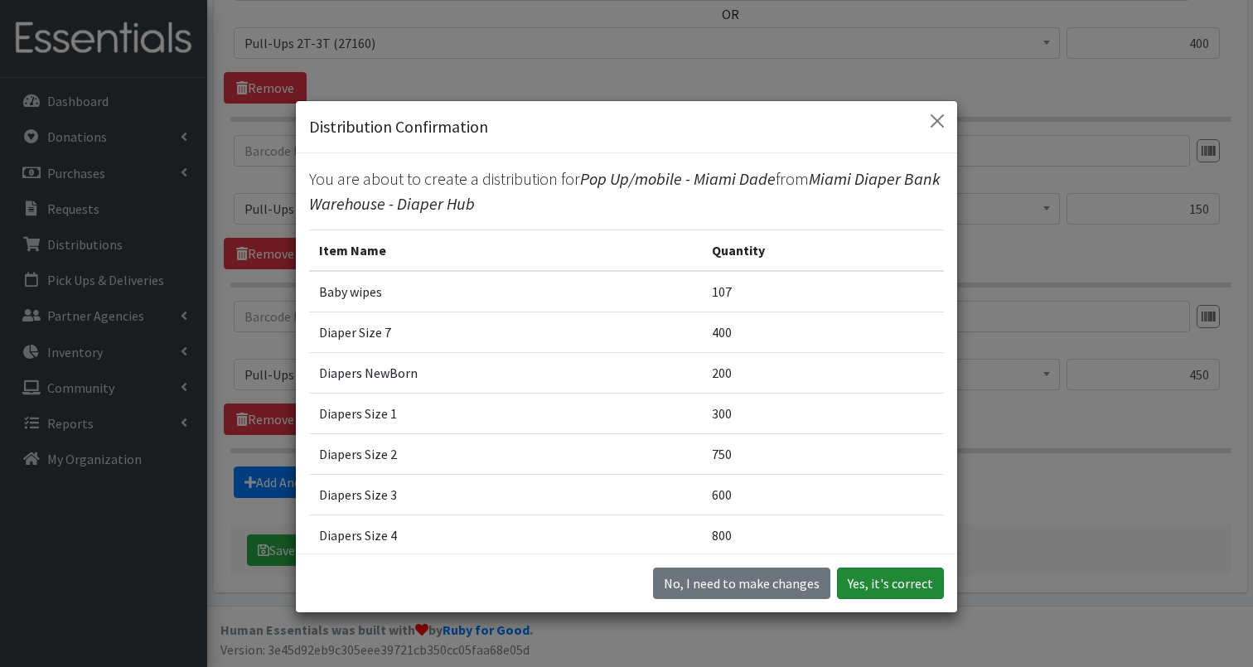
click at [883, 580] on button "Yes, it's correct" at bounding box center [890, 583] width 107 height 31
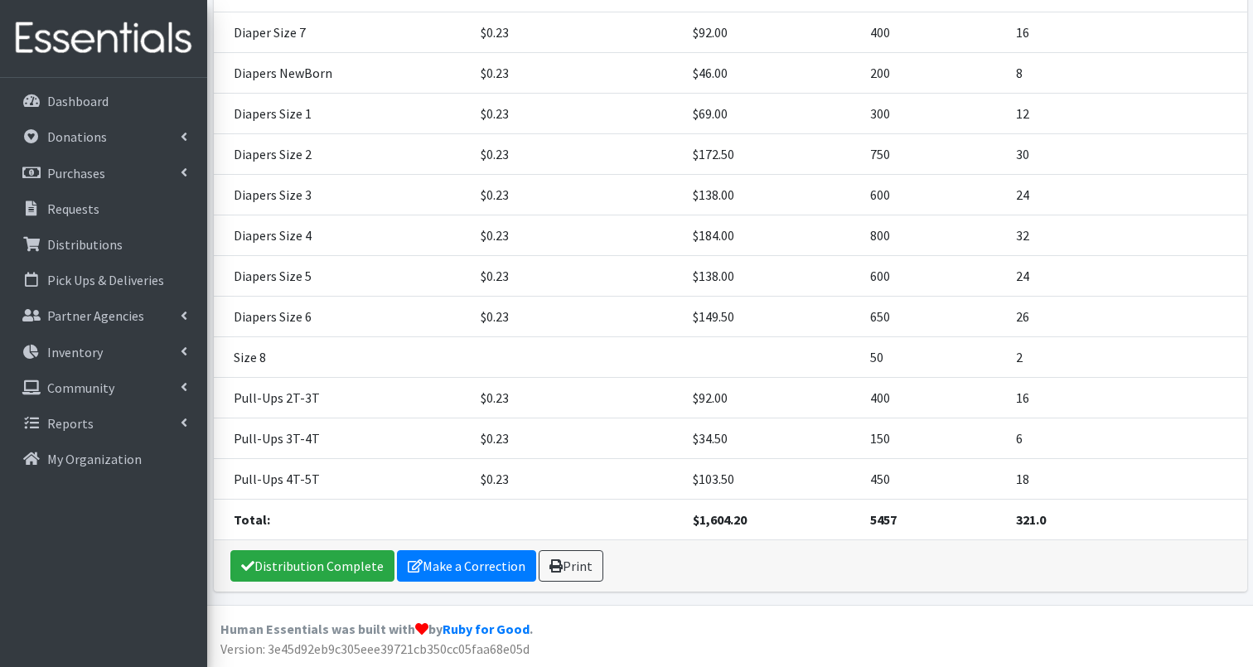
scroll to position [449, 0]
click at [575, 566] on link "Print" at bounding box center [571, 566] width 65 height 31
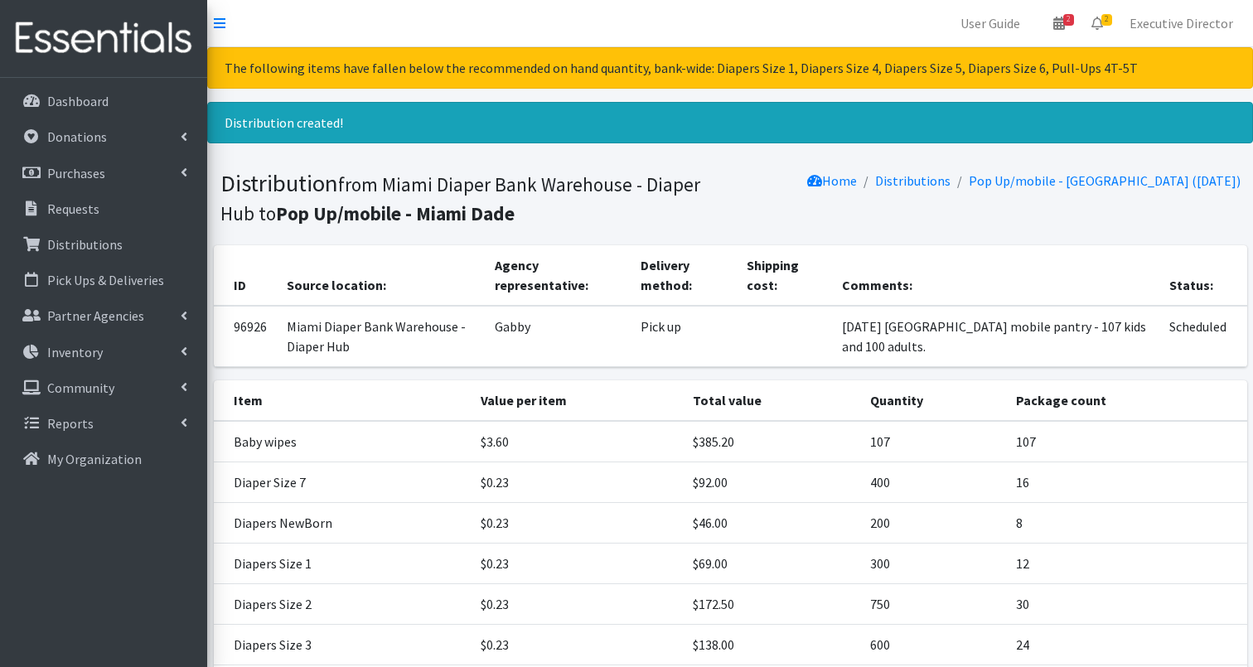
scroll to position [0, 0]
click at [739, 325] on td at bounding box center [784, 336] width 95 height 61
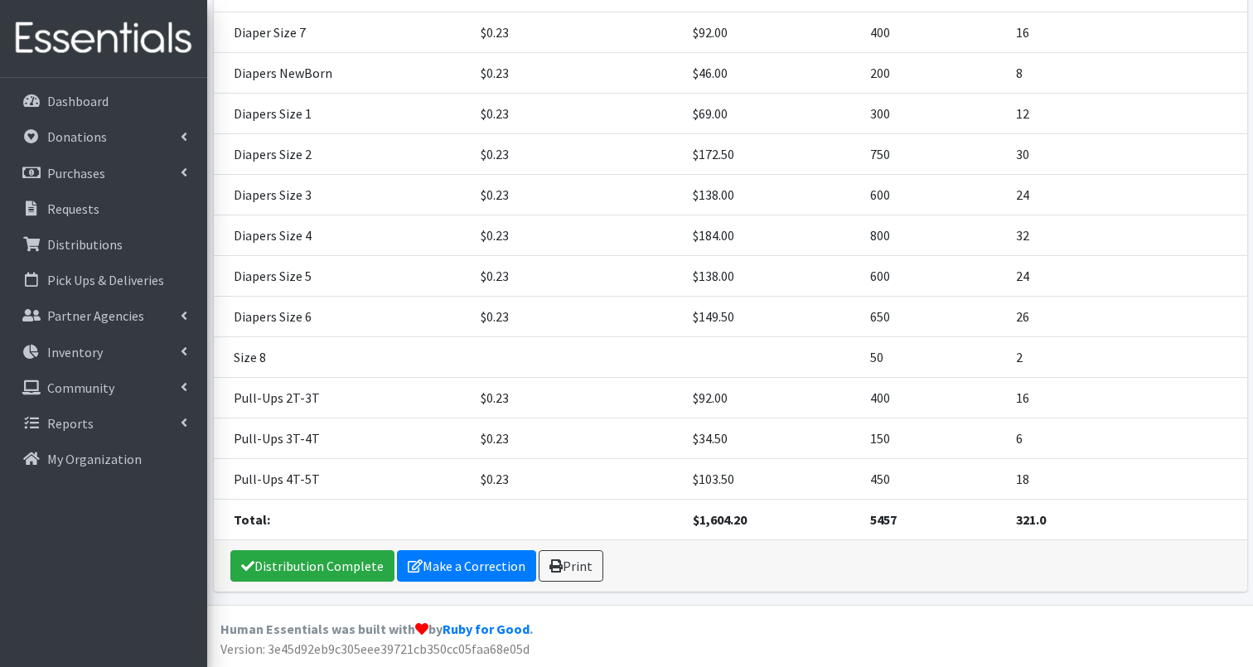
scroll to position [449, 0]
